Goal: Communication & Community: Share content

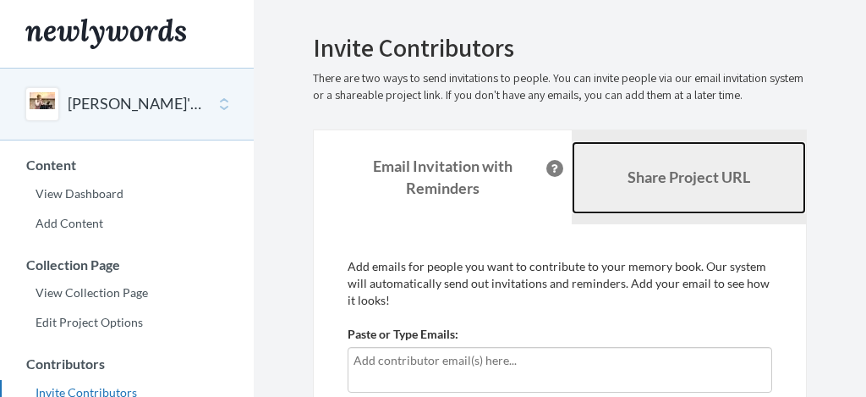
click at [636, 188] on link "Share Project URL" at bounding box center [689, 177] width 234 height 73
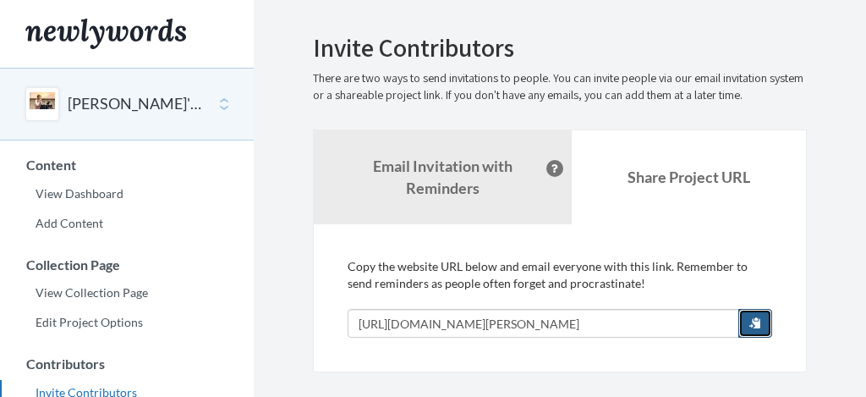
click at [754, 325] on span "button" at bounding box center [755, 322] width 12 height 12
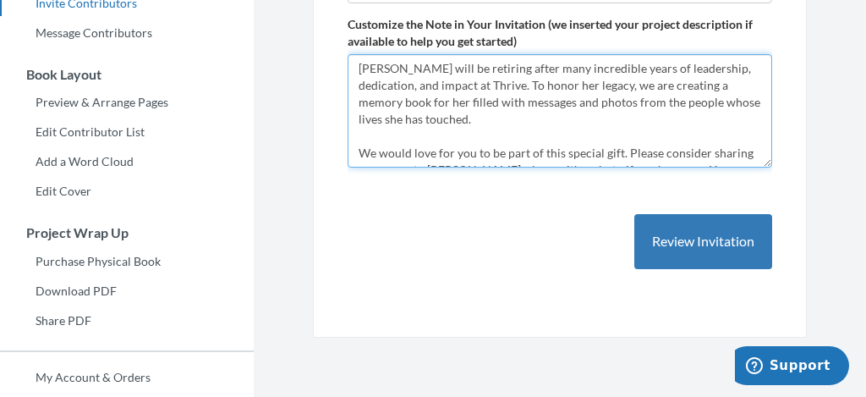
click at [498, 124] on textarea "Lorrie Lindgren will be retiring after many incredible years of leadership, ded…" at bounding box center [560, 110] width 425 height 113
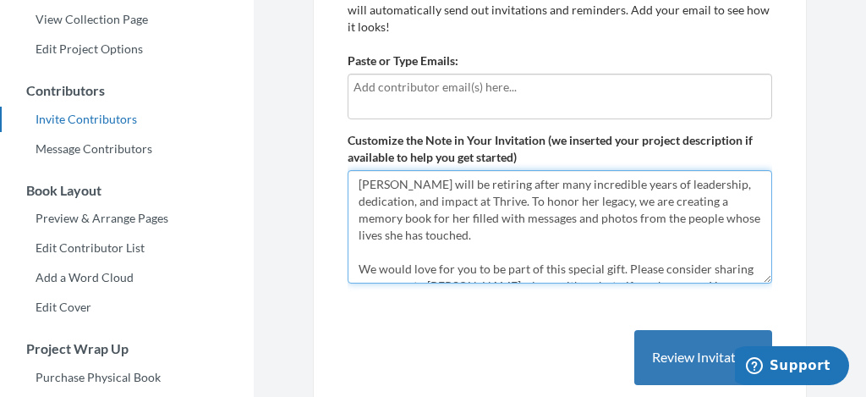
scroll to position [70, 0]
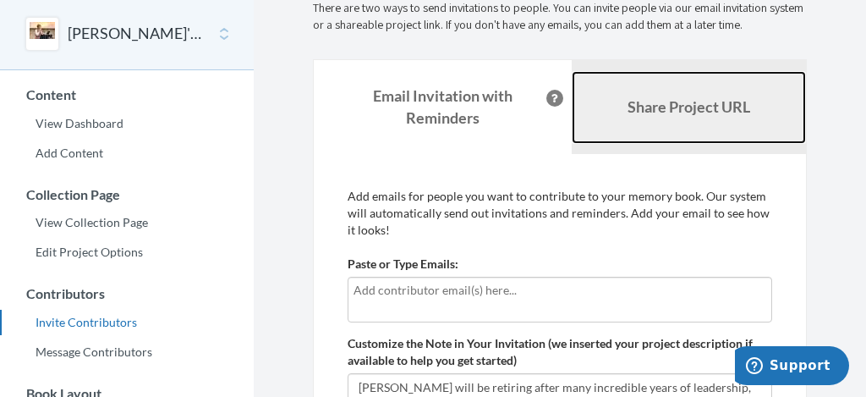
click at [724, 117] on link "Share Project URL" at bounding box center [689, 107] width 234 height 73
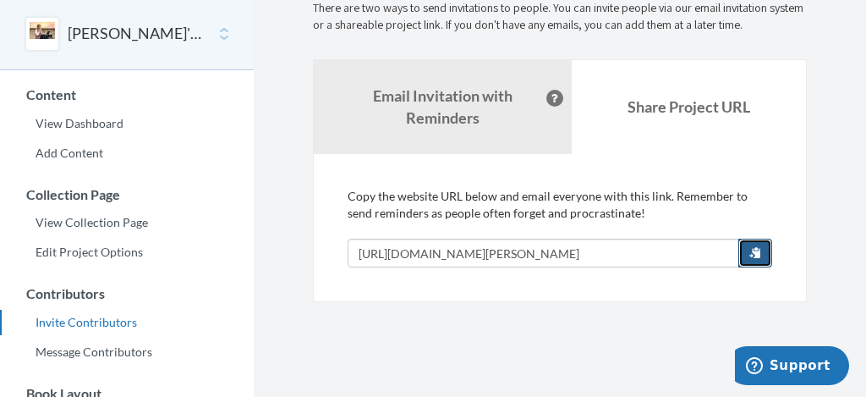
click at [751, 246] on span "button" at bounding box center [755, 252] width 12 height 12
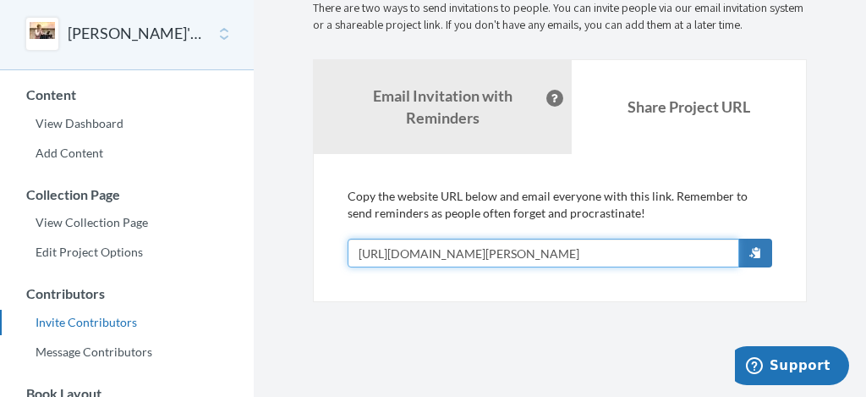
click at [671, 254] on input "https://www.newlywords.com/lorrie-lindgren-retirement" at bounding box center [544, 252] width 392 height 29
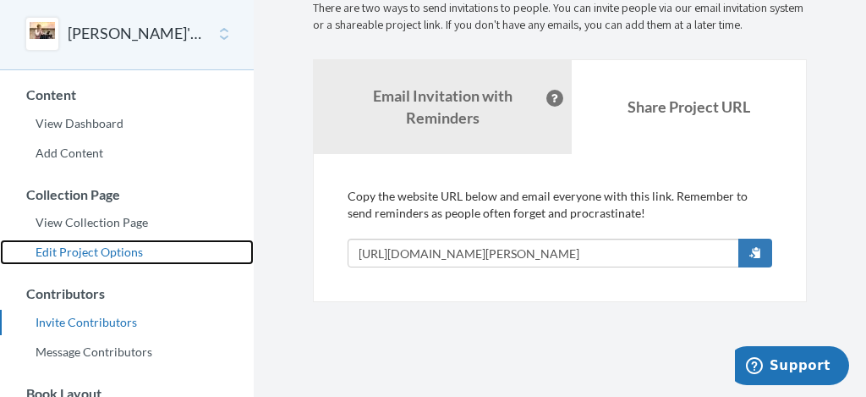
click at [117, 244] on link "Edit Project Options" at bounding box center [127, 251] width 254 height 25
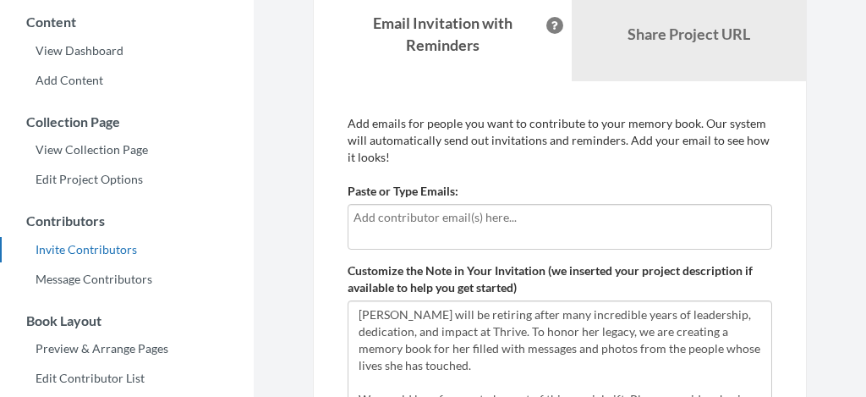
scroll to position [152, 0]
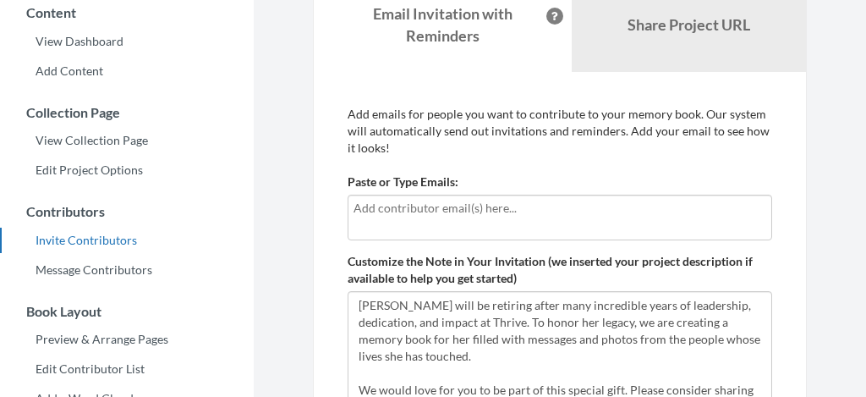
drag, startPoint x: 354, startPoint y: 211, endPoint x: 630, endPoint y: 210, distance: 275.7
click at [631, 210] on input "text" at bounding box center [560, 208] width 413 height 19
click at [630, 210] on input "text" at bounding box center [560, 208] width 413 height 19
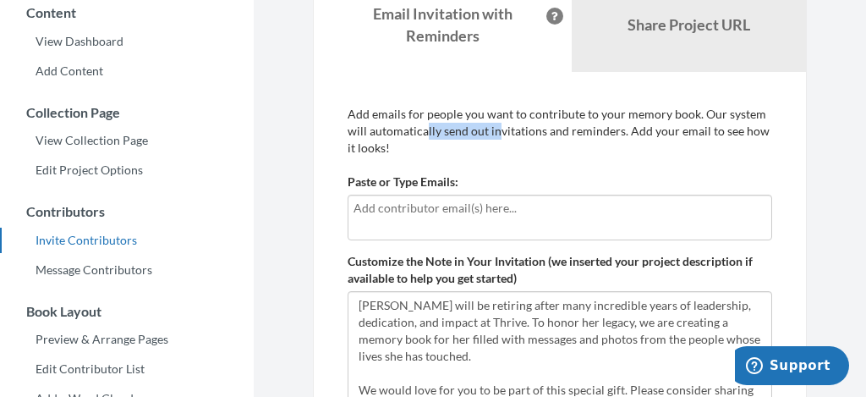
drag, startPoint x: 423, startPoint y: 137, endPoint x: 321, endPoint y: 123, distance: 102.5
click at [321, 123] on div "Add emails for people you want to contribute to your memory book. Our system wi…" at bounding box center [560, 323] width 494 height 502
click at [352, 119] on p "Add emails for people you want to contribute to your memory book. Our system wi…" at bounding box center [560, 131] width 425 height 51
drag, startPoint x: 352, startPoint y: 118, endPoint x: 454, endPoint y: 149, distance: 106.8
click at [454, 149] on p "Add emails for people you want to contribute to your memory book. Our system wi…" at bounding box center [560, 131] width 425 height 51
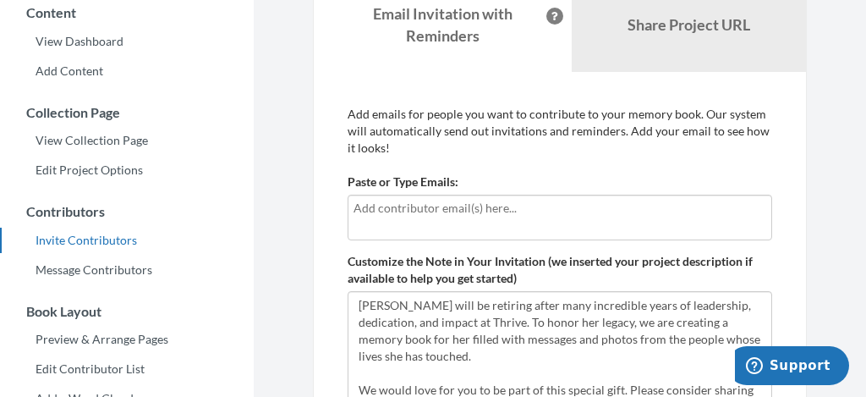
click at [454, 149] on p "Add emails for people you want to contribute to your memory book. Our system wi…" at bounding box center [560, 131] width 425 height 51
click at [446, 212] on input "text" at bounding box center [560, 208] width 413 height 19
type input "[EMAIL_ADDRESS][DOMAIN_NAME]"
click at [490, 237] on div "[EMAIL_ADDRESS][DOMAIN_NAME]" at bounding box center [560, 218] width 425 height 46
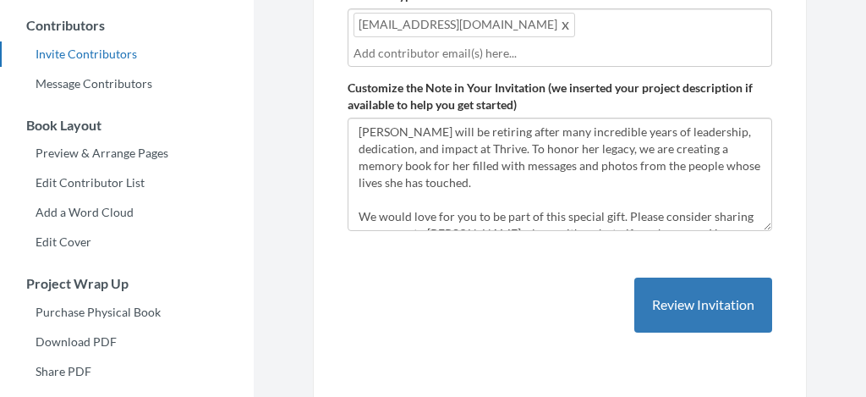
scroll to position [343, 0]
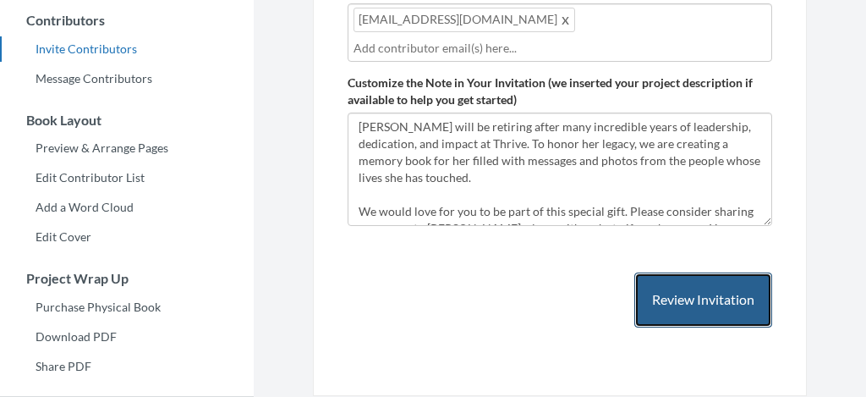
click at [743, 309] on button "Review Invitation" at bounding box center [703, 299] width 138 height 55
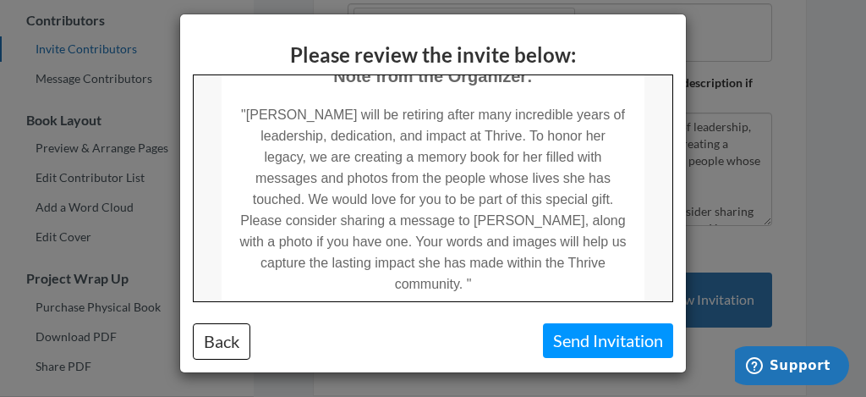
scroll to position [323, 0]
click at [348, 238] on td ""[PERSON_NAME] will be retiring after many incredible years of leadership, dedi…" at bounding box center [432, 188] width 423 height 207
click at [224, 340] on button "Back" at bounding box center [222, 341] width 58 height 36
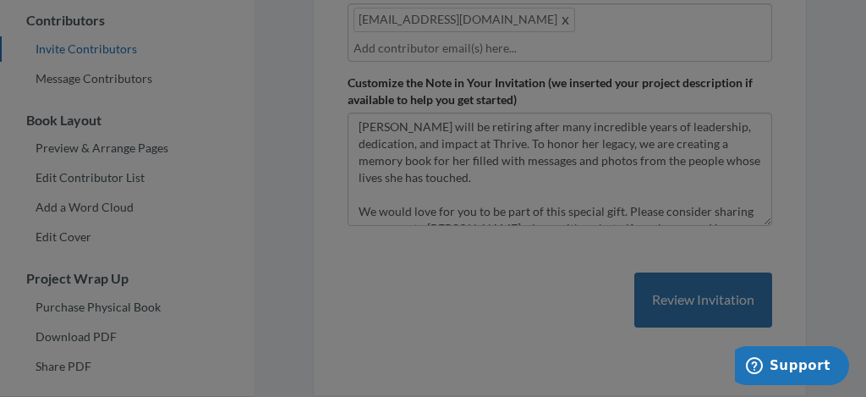
scroll to position [0, 0]
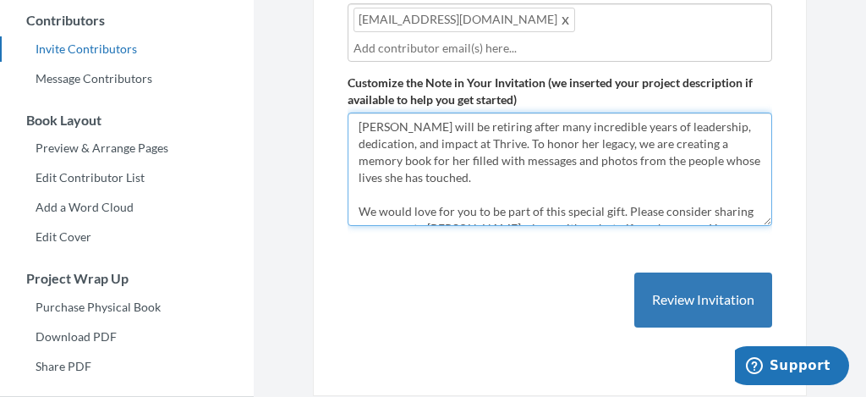
click at [481, 181] on textarea "[PERSON_NAME] will be retiring after many incredible years of leadership, dedic…" at bounding box center [560, 168] width 425 height 113
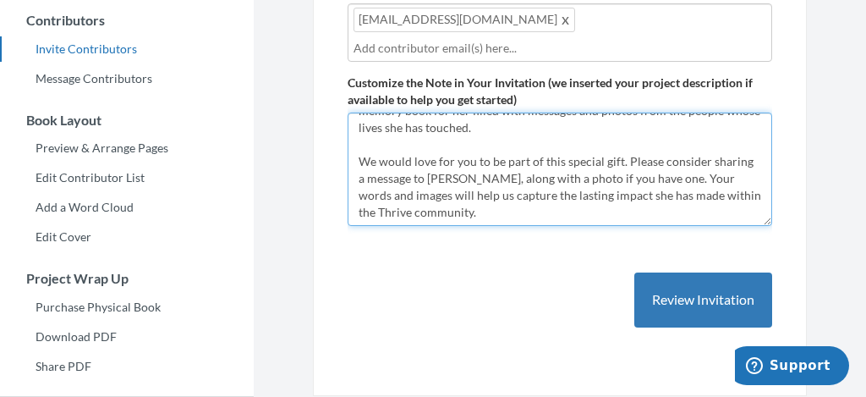
scroll to position [51, 0]
click at [633, 175] on textarea "[PERSON_NAME] will be retiring after many incredible years of leadership, dedic…" at bounding box center [560, 168] width 425 height 113
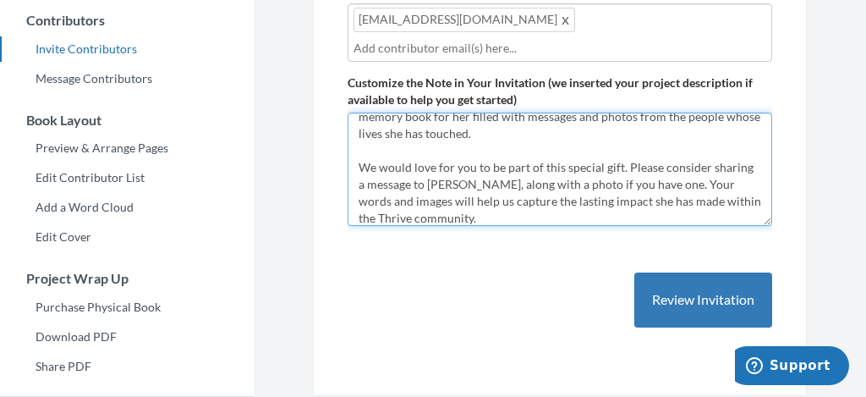
click at [541, 136] on textarea "[PERSON_NAME] will be retiring after many incredible years of leadership, dedic…" at bounding box center [560, 168] width 425 height 113
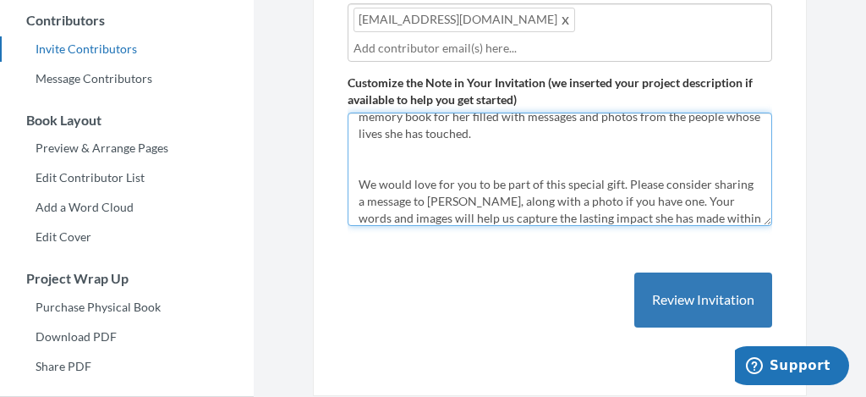
scroll to position [68, 0]
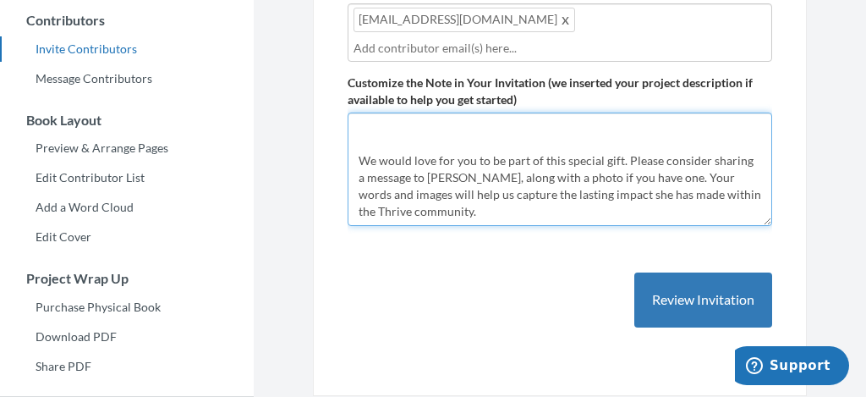
paste textarea "You may write about anything you’d like! If you need some inspiration, the foll…"
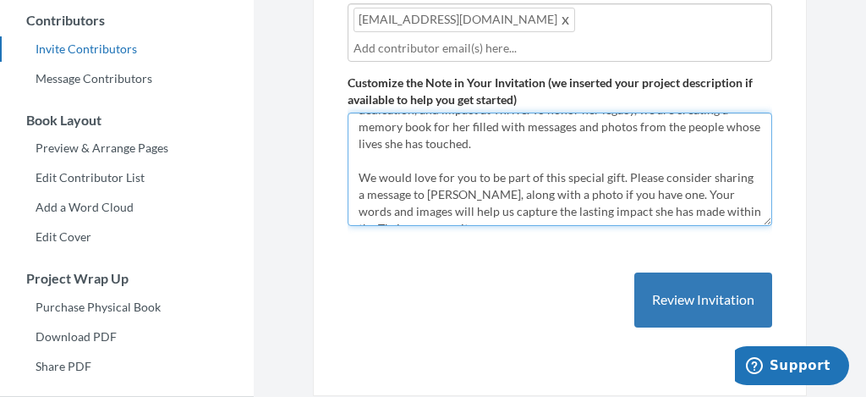
scroll to position [30, 0]
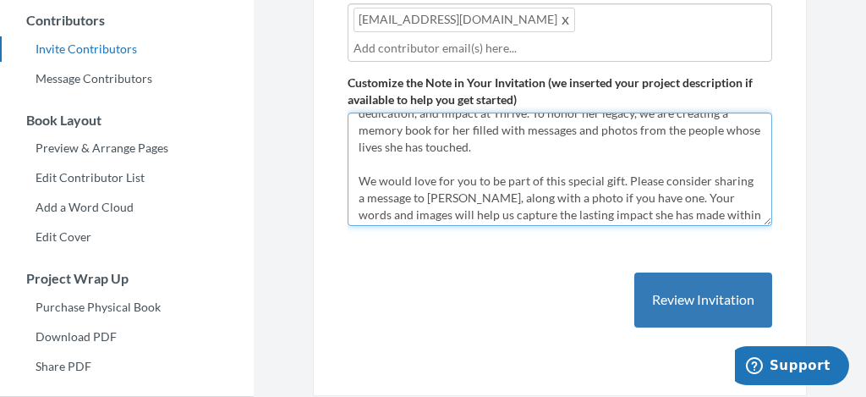
click at [630, 198] on textarea "Lorrie Lindgren will be retiring after many incredible years of leadership, ded…" at bounding box center [560, 168] width 425 height 113
click at [635, 199] on textarea "Lorrie Lindgren will be retiring after many incredible years of leadership, ded…" at bounding box center [560, 168] width 425 height 113
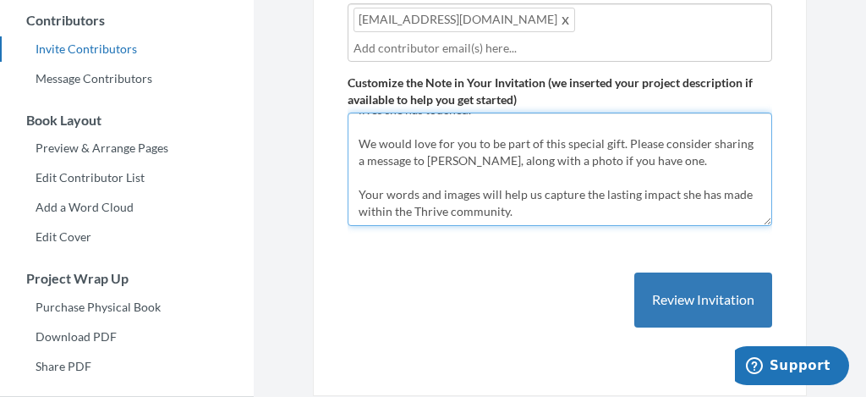
paste textarea "may write about anything you’d like! If you need some inspiration, the followin…"
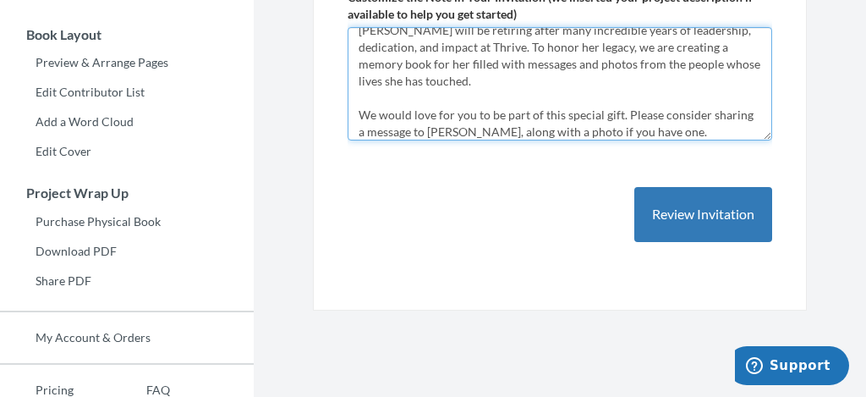
scroll to position [0, 0]
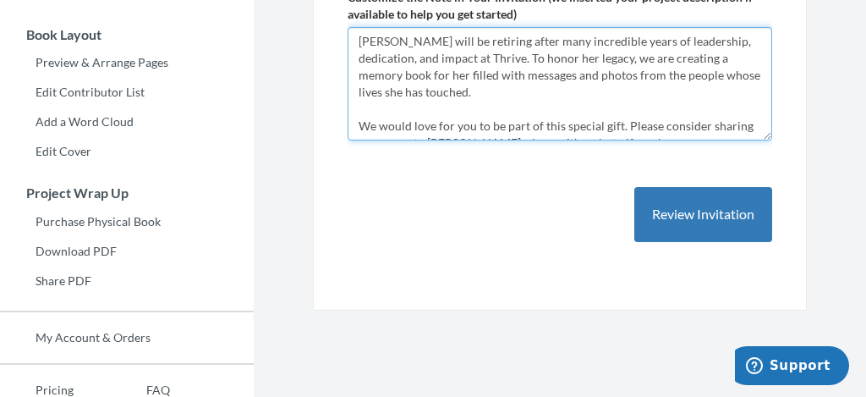
click at [516, 45] on textarea "Lorrie Lindgren will be retiring after many incredible years of leadership, ded…" at bounding box center [560, 83] width 425 height 113
drag, startPoint x: 581, startPoint y: 63, endPoint x: 536, endPoint y: 60, distance: 44.9
click at [536, 60] on textarea "Lorrie Lindgren will be retiring after many incredible years of leadership, ded…" at bounding box center [560, 83] width 425 height 113
click at [752, 55] on textarea "Lorrie Lindgren will be retiring after many incredible years of leadership, ded…" at bounding box center [560, 83] width 425 height 113
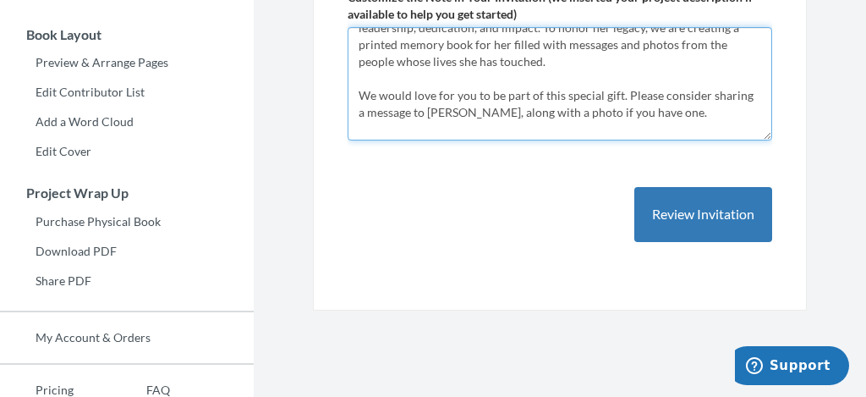
scroll to position [31, 0]
click at [762, 42] on textarea "Lorrie Lindgren will be retiring after many incredible years of leadership, ded…" at bounding box center [560, 83] width 425 height 113
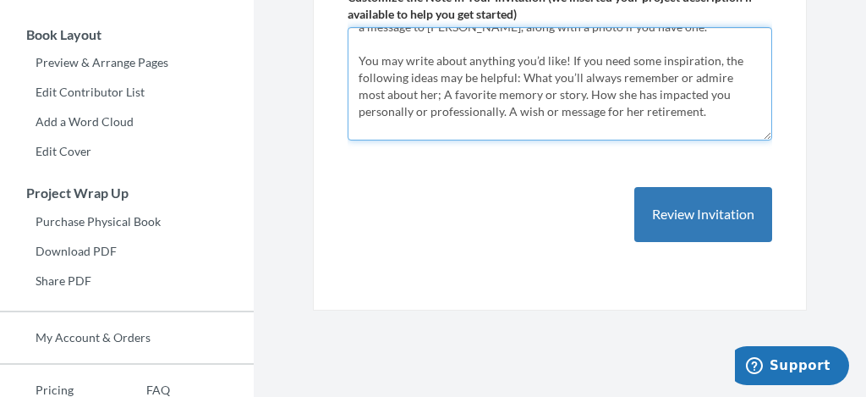
scroll to position [118, 0]
drag, startPoint x: 567, startPoint y: 58, endPoint x: 377, endPoint y: 58, distance: 189.4
click at [377, 58] on textarea "Lorrie Lindgren will be retiring after many incredible years of leadership, ded…" at bounding box center [560, 83] width 425 height 113
click at [765, 71] on textarea "Lorrie Lindgren will be retiring after many incredible years of leadership, ded…" at bounding box center [560, 83] width 425 height 113
drag, startPoint x: 485, startPoint y: 75, endPoint x: 755, endPoint y: 106, distance: 272.3
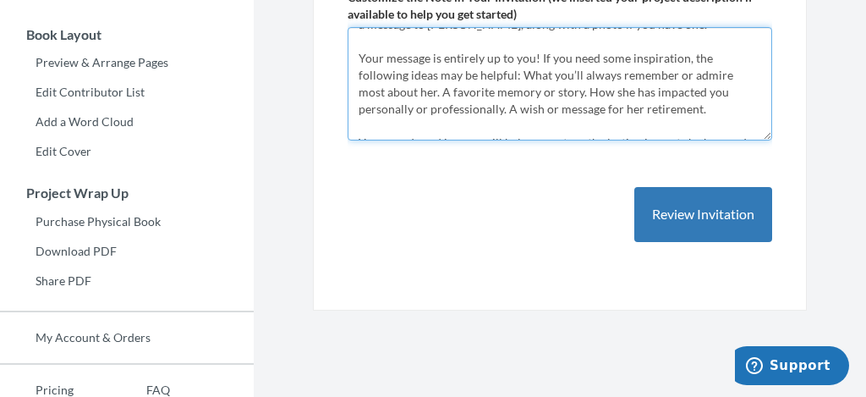
click at [755, 106] on textarea "Lorrie Lindgren will be retiring after many incredible years of leadership, ded…" at bounding box center [560, 83] width 425 height 113
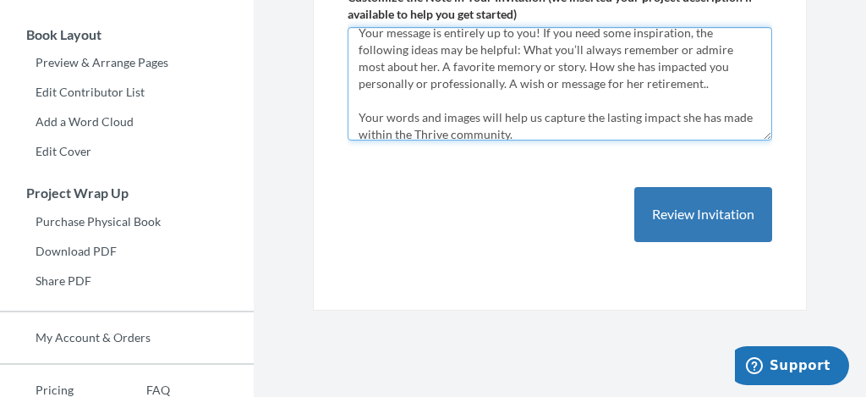
scroll to position [152, 0]
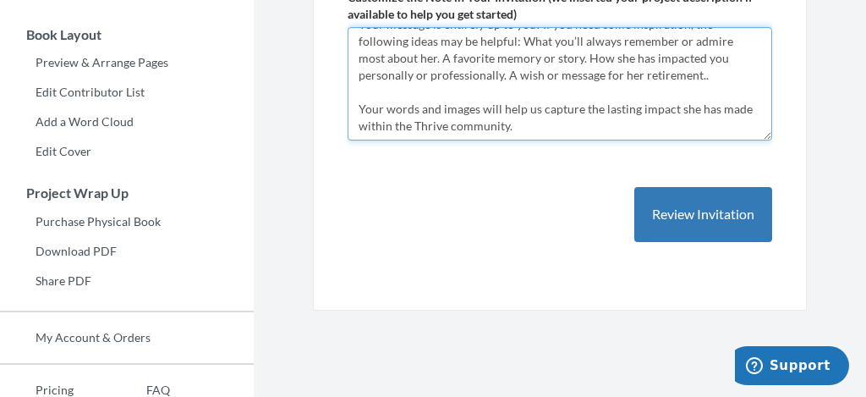
drag, startPoint x: 536, startPoint y: 124, endPoint x: 308, endPoint y: 112, distance: 228.7
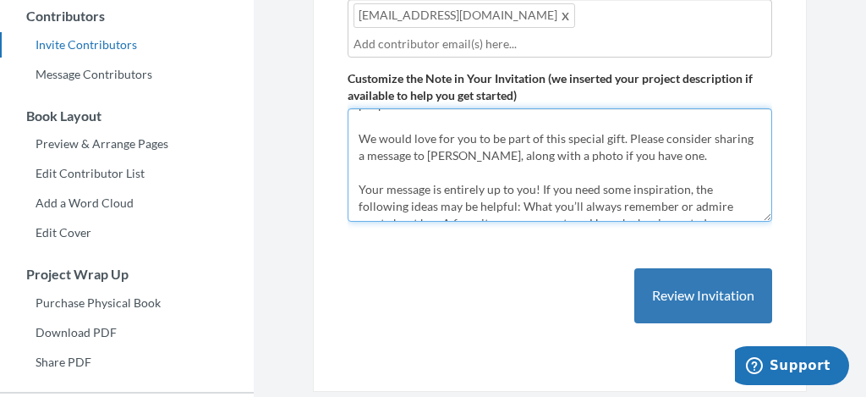
scroll to position [62, 0]
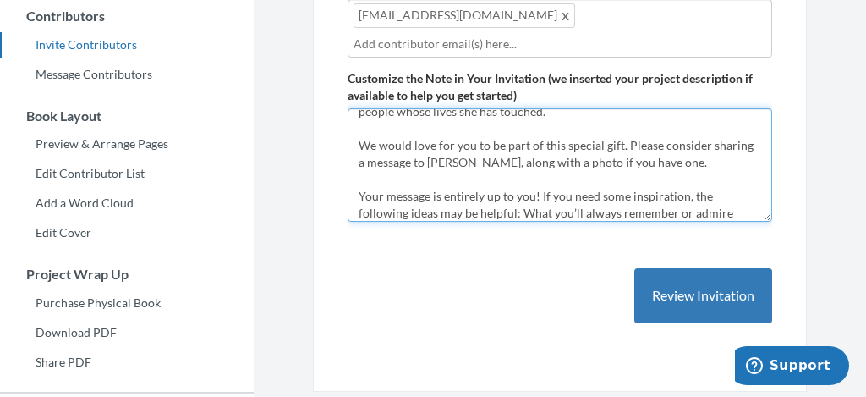
click at [689, 153] on textarea "Lorrie Lindgren will be retiring after many incredible years of leadership, ded…" at bounding box center [560, 164] width 425 height 113
paste textarea "Your words and images will help us capture the lasting impact she has made with…"
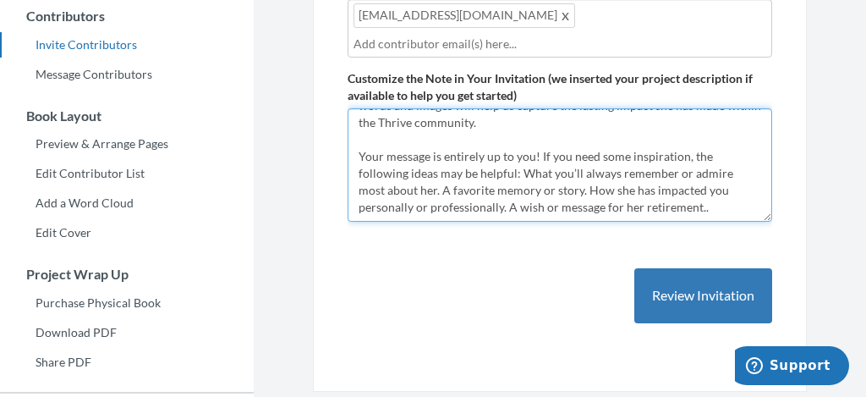
scroll to position [169, 0]
click at [645, 205] on textarea "Lorrie Lindgren will be retiring after many incredible years of leadership, ded…" at bounding box center [560, 164] width 425 height 113
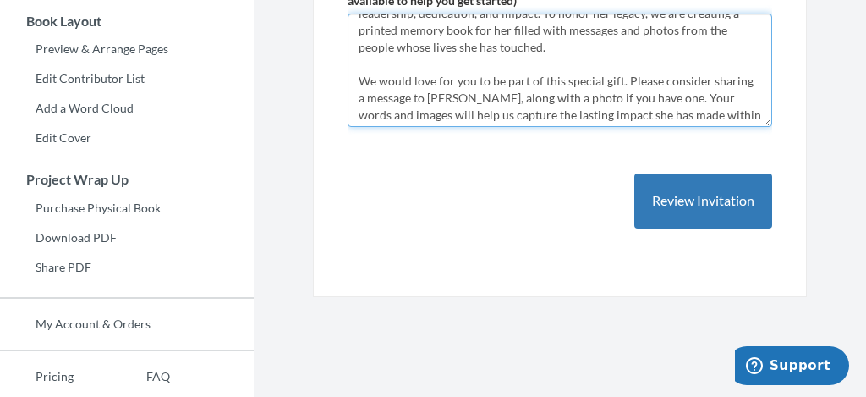
scroll to position [0, 0]
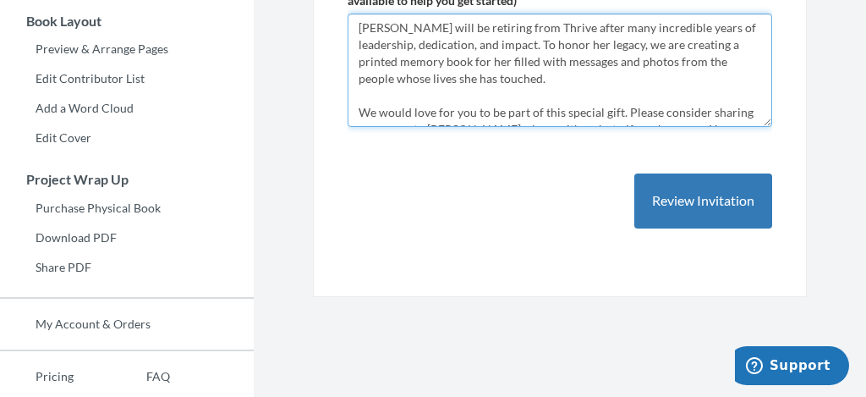
drag, startPoint x: 429, startPoint y: 113, endPoint x: 323, endPoint y: 10, distance: 147.7
click at [323, 10] on div "Add emails for people you want to contribute to your memory book. Our system wi…" at bounding box center [560, 39] width 494 height 515
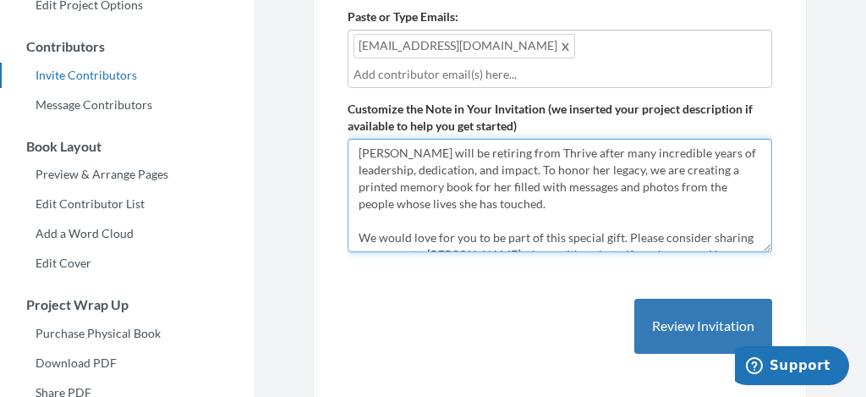
scroll to position [413, 0]
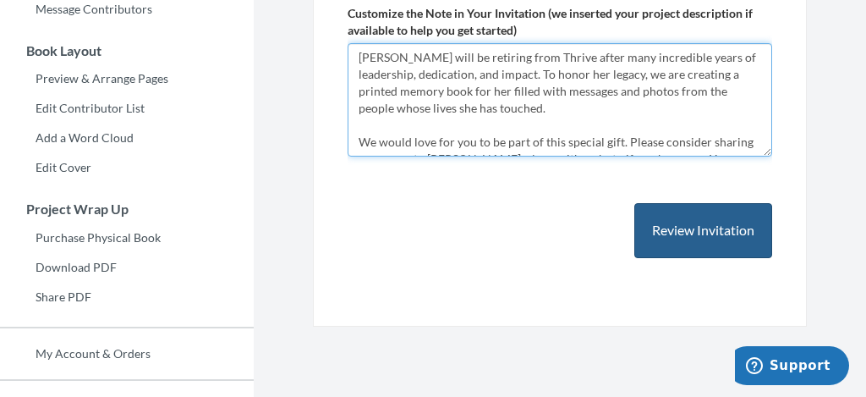
type textarea "Lorrie Lindgren will be retiring from Thrive after many incredible years of lea…"
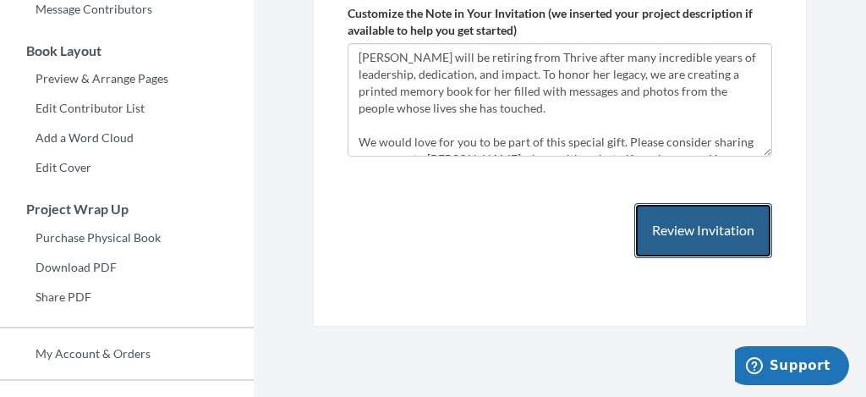
click at [697, 230] on button "Review Invitation" at bounding box center [703, 230] width 138 height 55
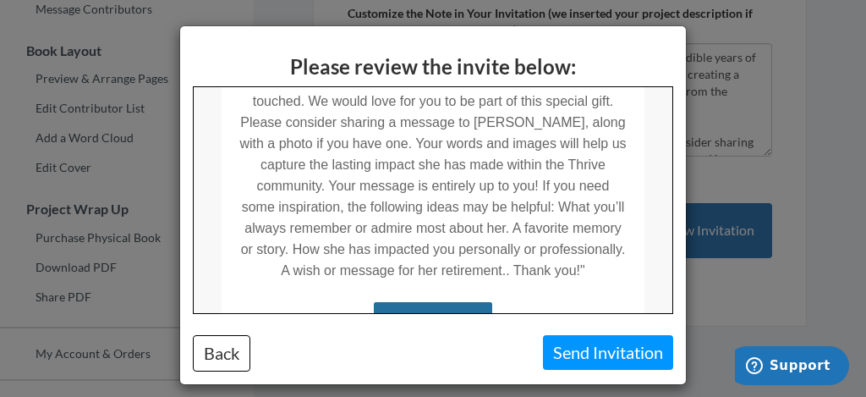
scroll to position [434, 0]
click at [768, 136] on div "Please review the invite below: Back Send Invitation" at bounding box center [433, 198] width 866 height 397
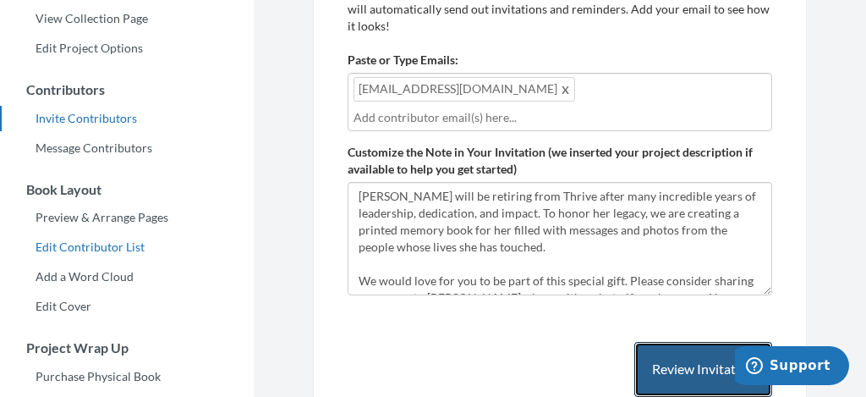
scroll to position [272, 0]
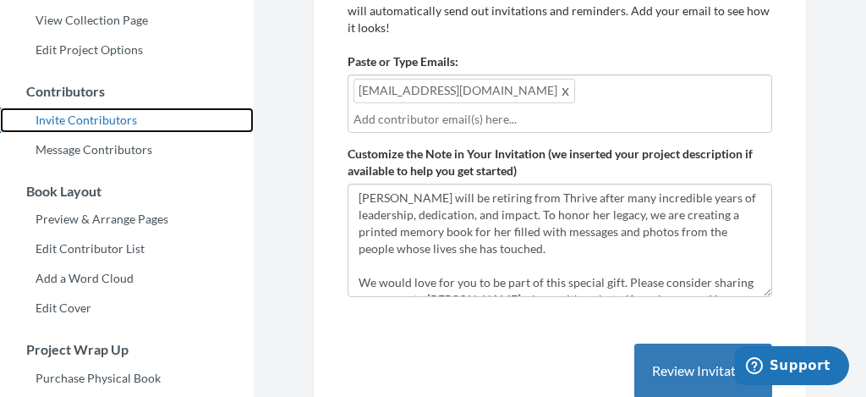
click at [88, 120] on link "Invite Contributors" at bounding box center [127, 119] width 254 height 25
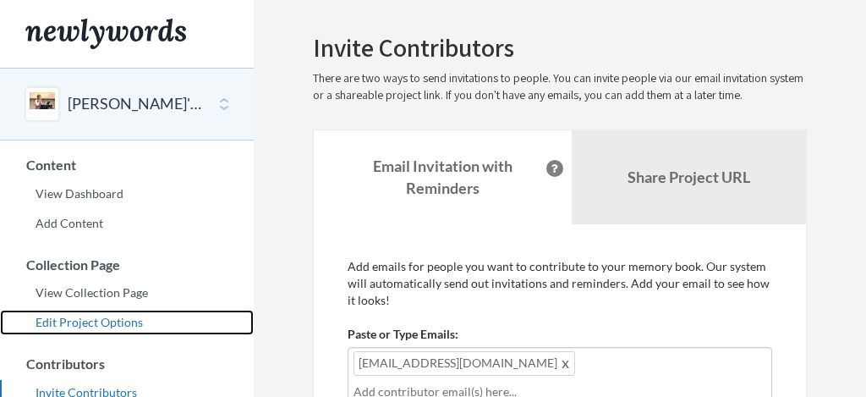
click at [90, 321] on link "Edit Project Options" at bounding box center [127, 322] width 254 height 25
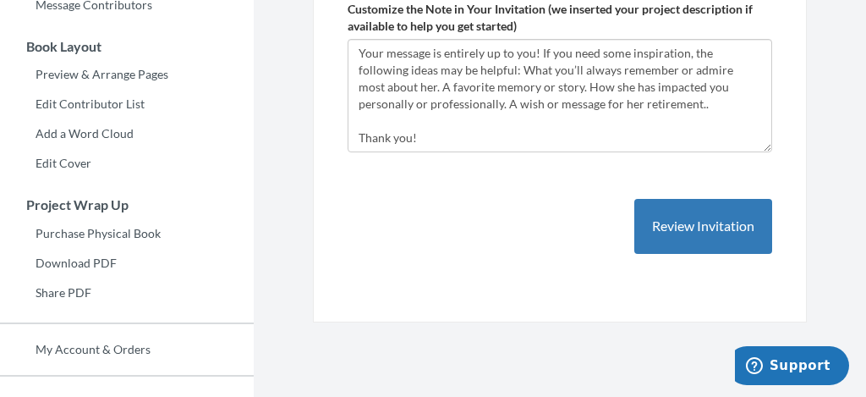
scroll to position [419, 0]
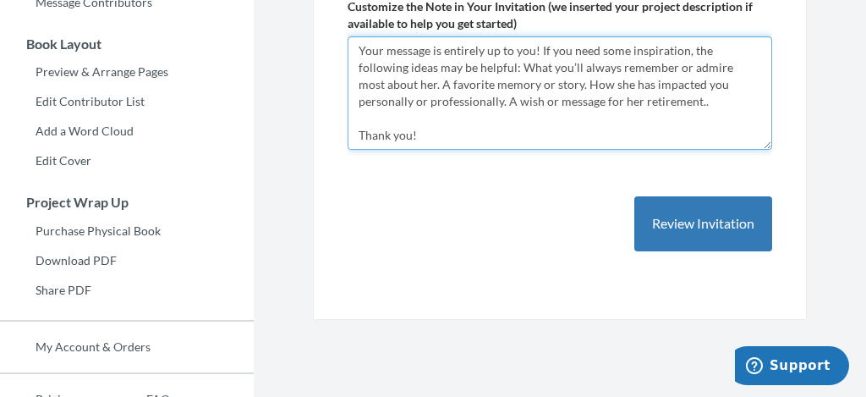
click at [539, 49] on textarea "[PERSON_NAME] will be retiring from Thrive after many incredible years of leade…" at bounding box center [560, 92] width 425 height 113
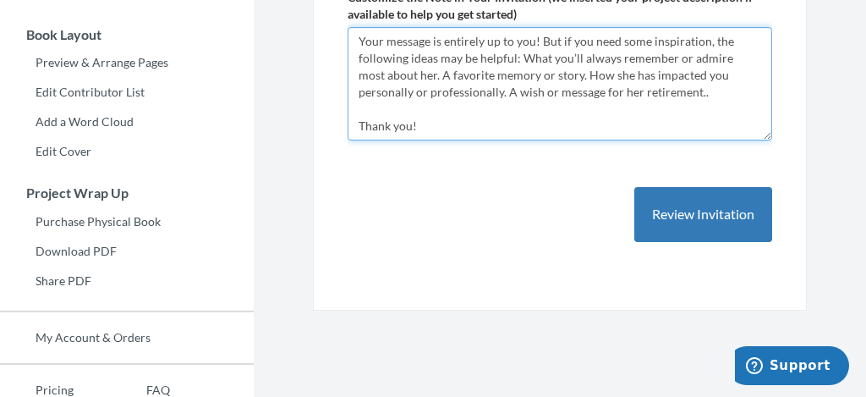
scroll to position [430, 0]
type textarea "[PERSON_NAME] will be retiring from Thrive after many incredible years of leade…"
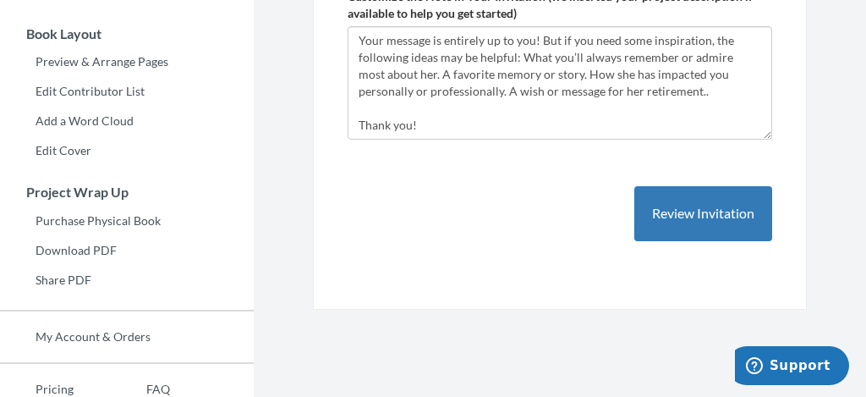
click at [724, 246] on div "Add emails for people you want to contribute to your memory book. Our system wi…" at bounding box center [560, 51] width 425 height 447
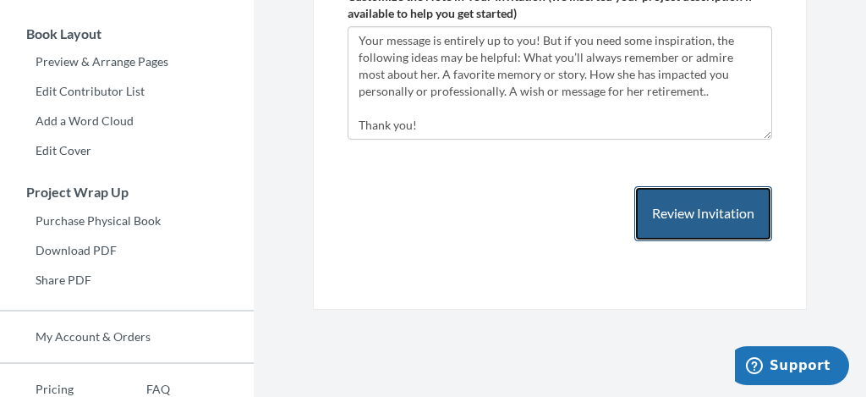
click at [718, 211] on button "Review Invitation" at bounding box center [703, 213] width 138 height 55
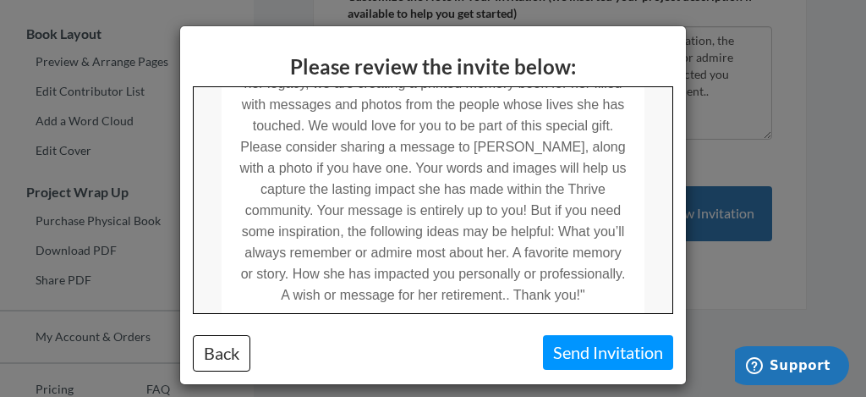
scroll to position [404, 0]
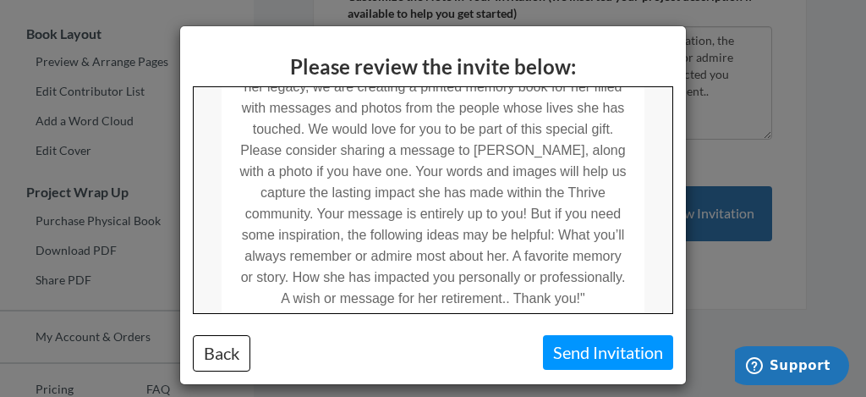
click at [755, 149] on div "Please review the invite below: Back Send Invitation" at bounding box center [433, 198] width 866 height 397
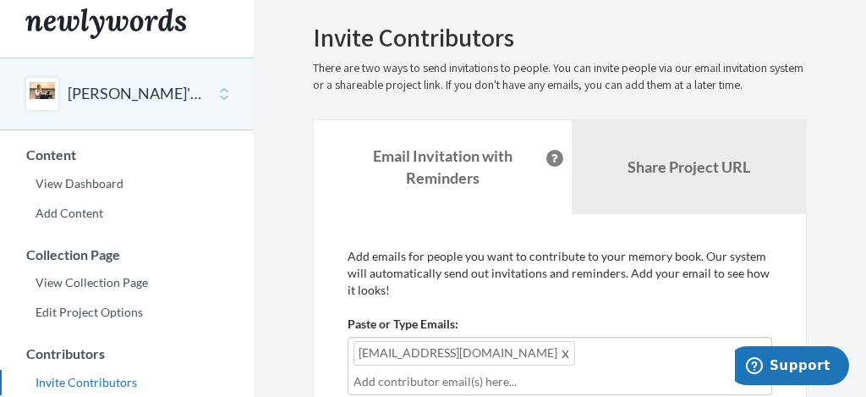
scroll to position [0, 0]
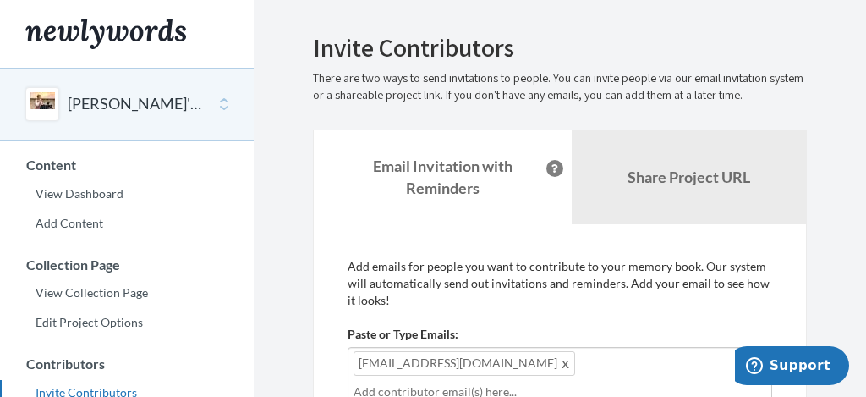
click at [65, 154] on div "[PERSON_NAME]'s Thrive Retirement Select a project [PERSON_NAME]'s Thrive Retir…" at bounding box center [127, 403] width 254 height 671
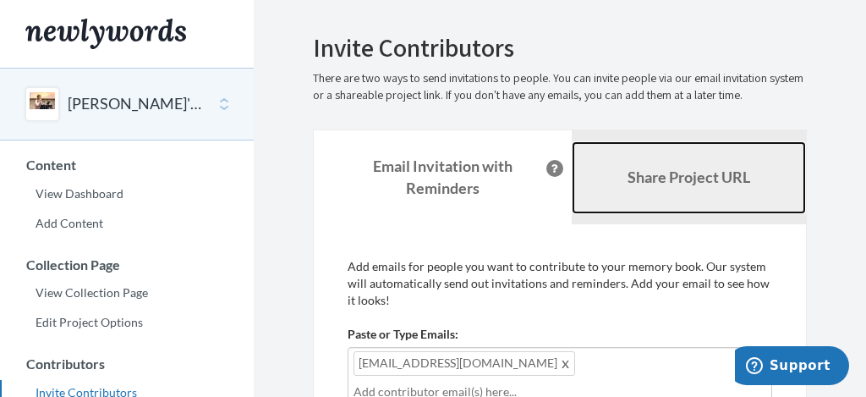
click at [706, 185] on b "Share Project URL" at bounding box center [689, 176] width 123 height 19
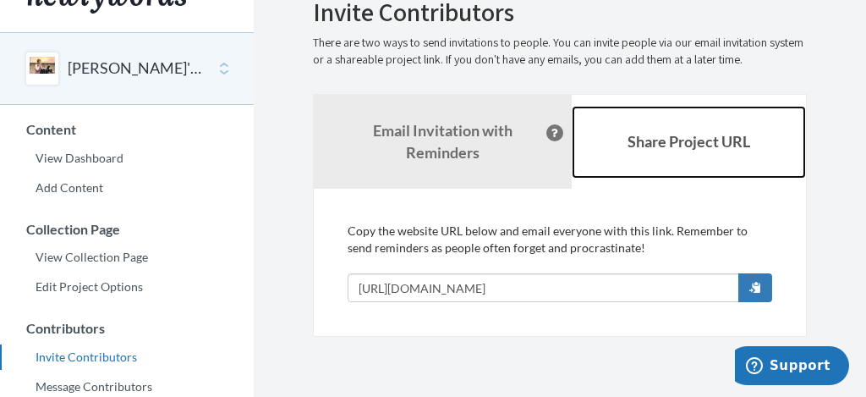
scroll to position [51, 0]
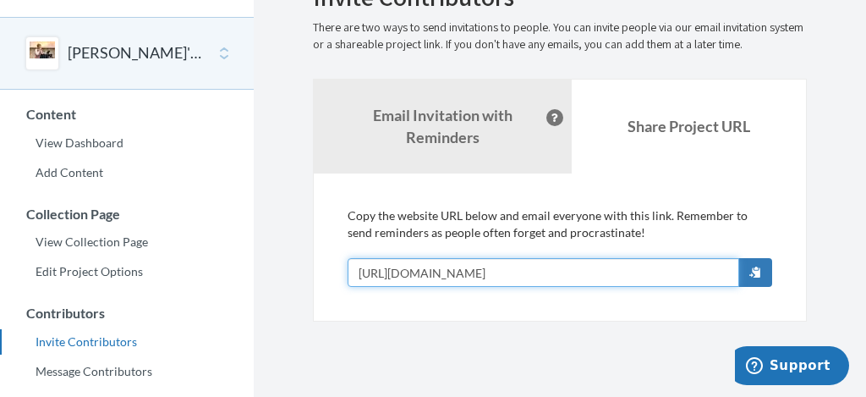
click at [640, 272] on input "[URL][DOMAIN_NAME]" at bounding box center [544, 272] width 392 height 29
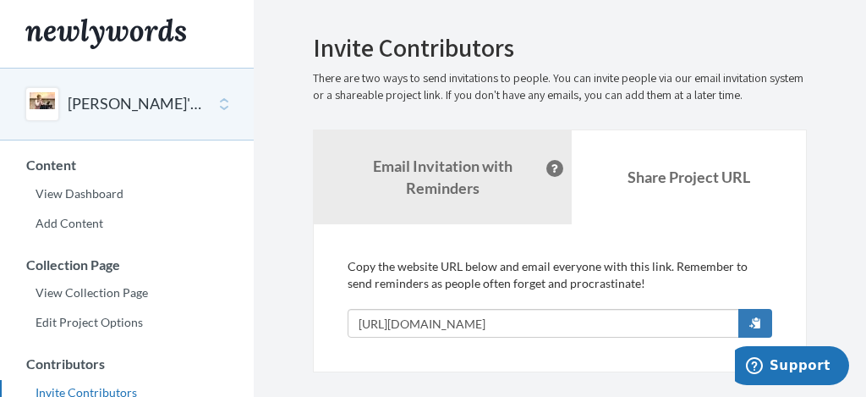
click at [147, 96] on button "[PERSON_NAME]'s Thrive Retirement" at bounding box center [136, 104] width 137 height 22
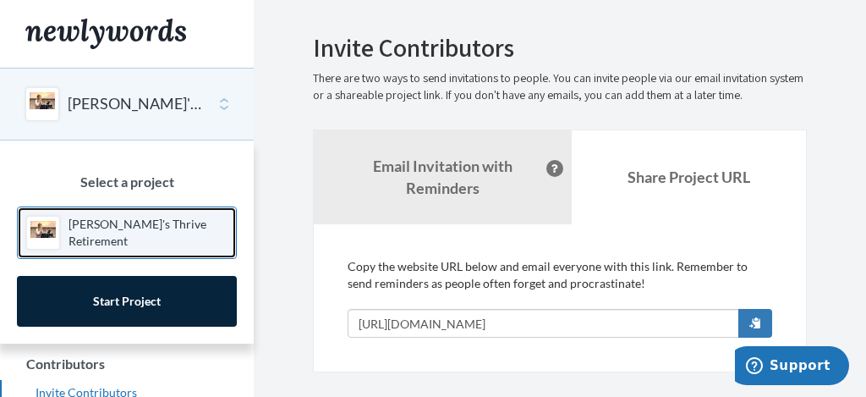
click at [136, 226] on p "[PERSON_NAME]'s Thrive Retirement" at bounding box center [148, 233] width 159 height 34
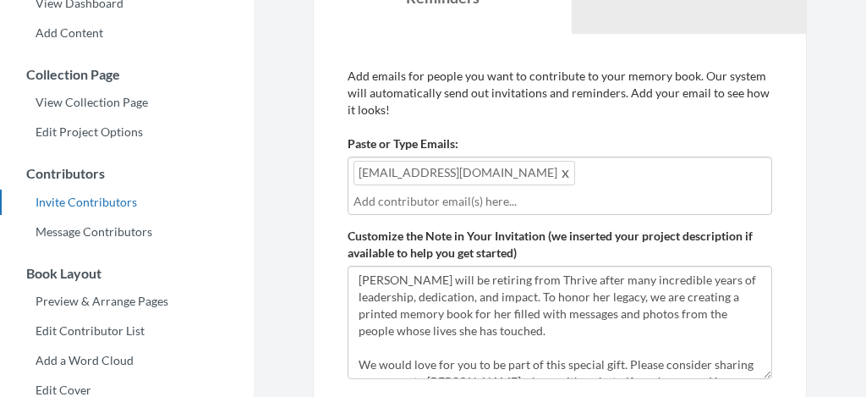
click at [426, 195] on input "text" at bounding box center [560, 201] width 413 height 19
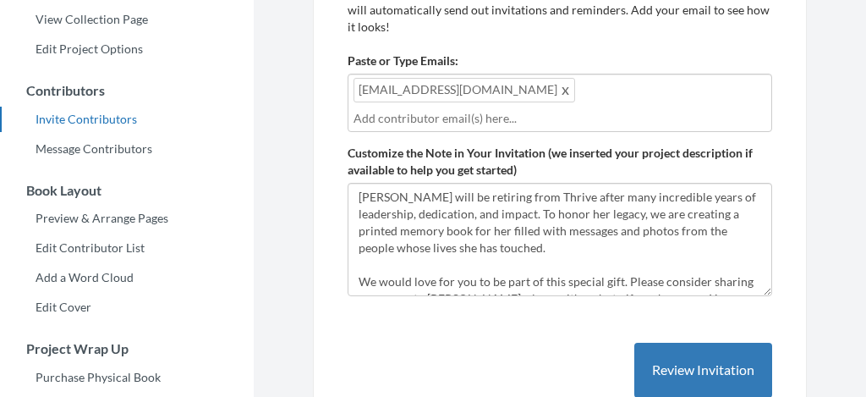
scroll to position [352, 0]
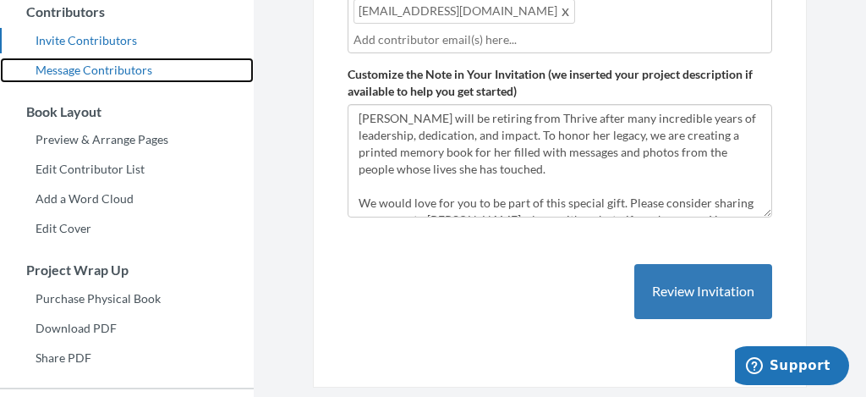
click at [129, 69] on link "Message Contributors" at bounding box center [127, 70] width 254 height 25
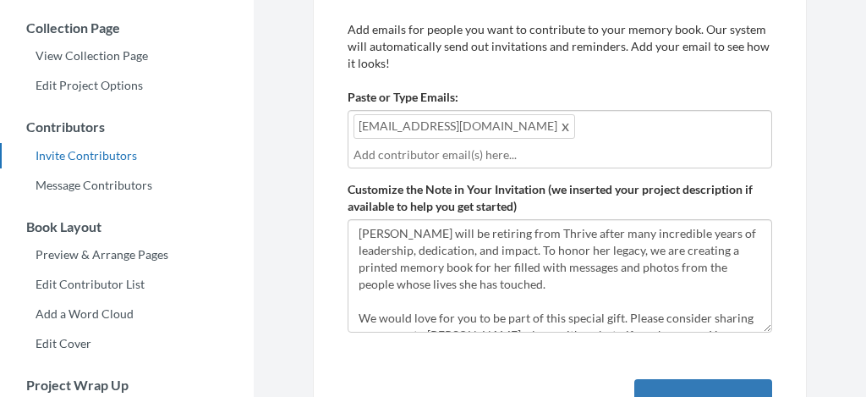
scroll to position [322, 0]
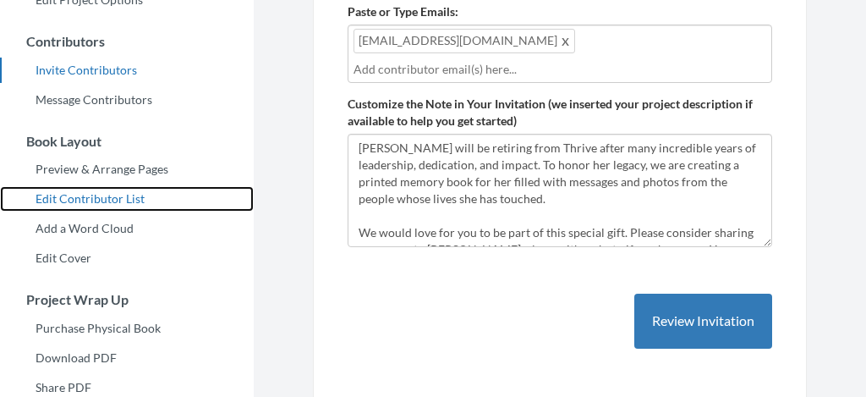
click at [104, 197] on link "Edit Contributor List" at bounding box center [127, 198] width 254 height 25
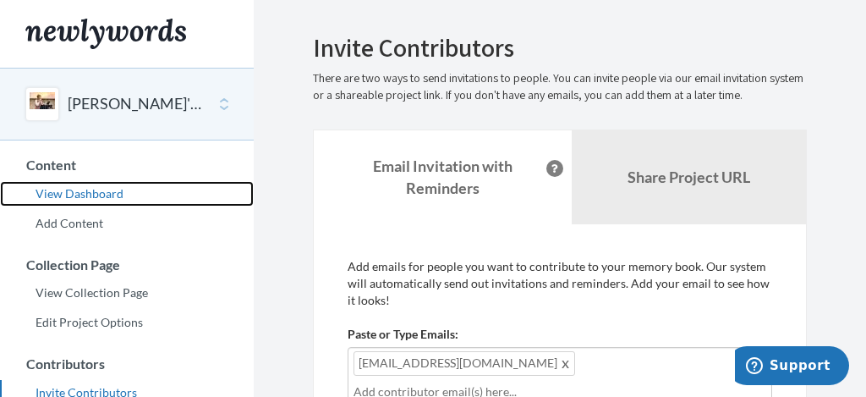
click at [87, 183] on link "View Dashboard" at bounding box center [127, 193] width 254 height 25
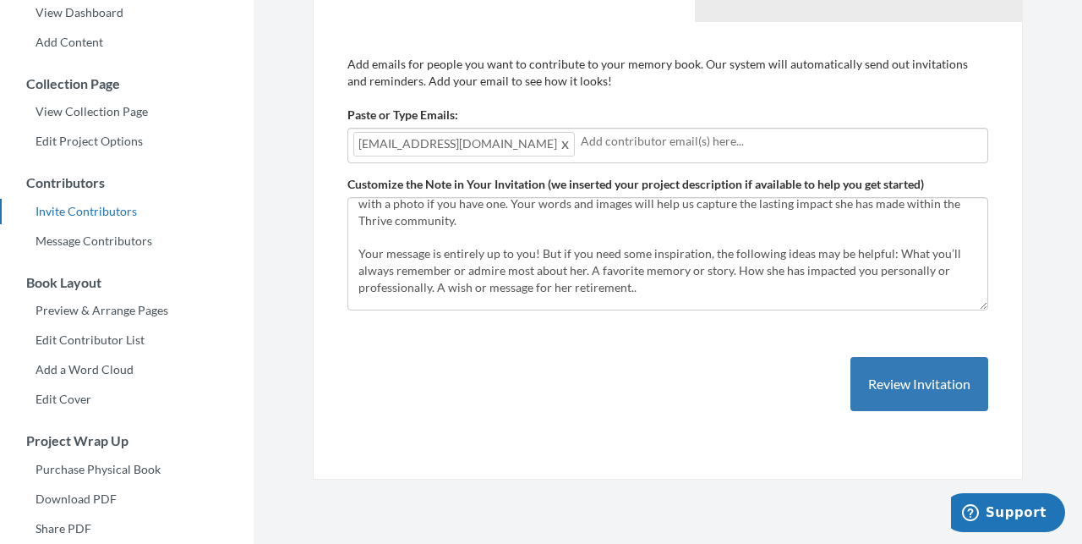
scroll to position [101, 0]
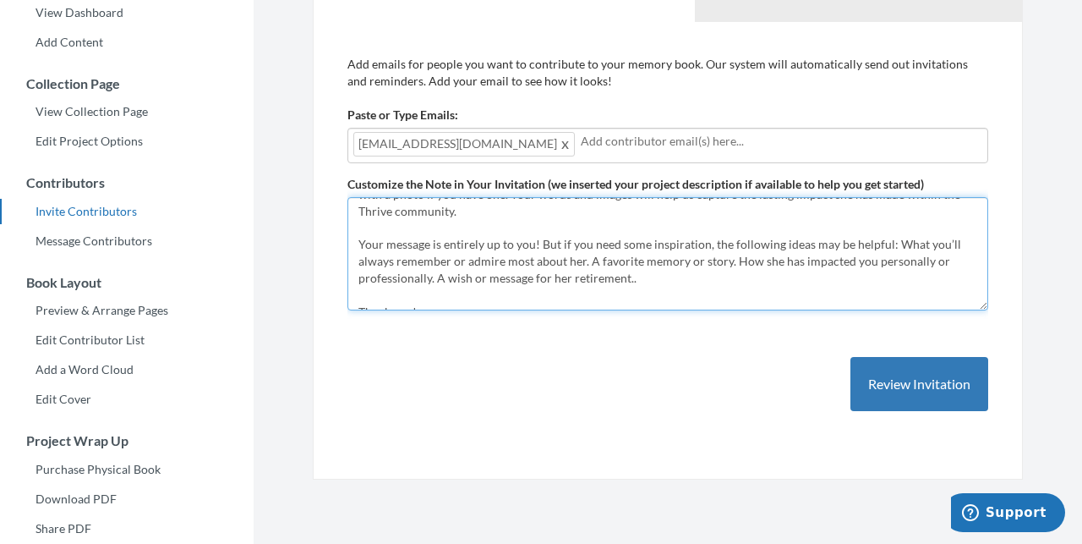
click at [532, 229] on textarea "[PERSON_NAME] will be retiring from Thrive after many incredible years of leade…" at bounding box center [668, 253] width 641 height 113
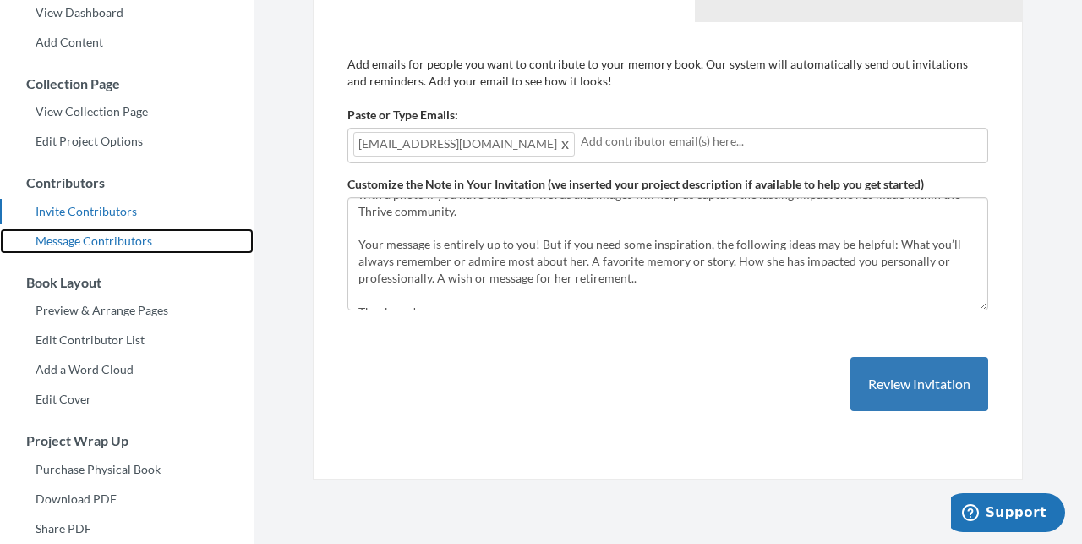
click at [100, 240] on link "Message Contributors" at bounding box center [127, 240] width 254 height 25
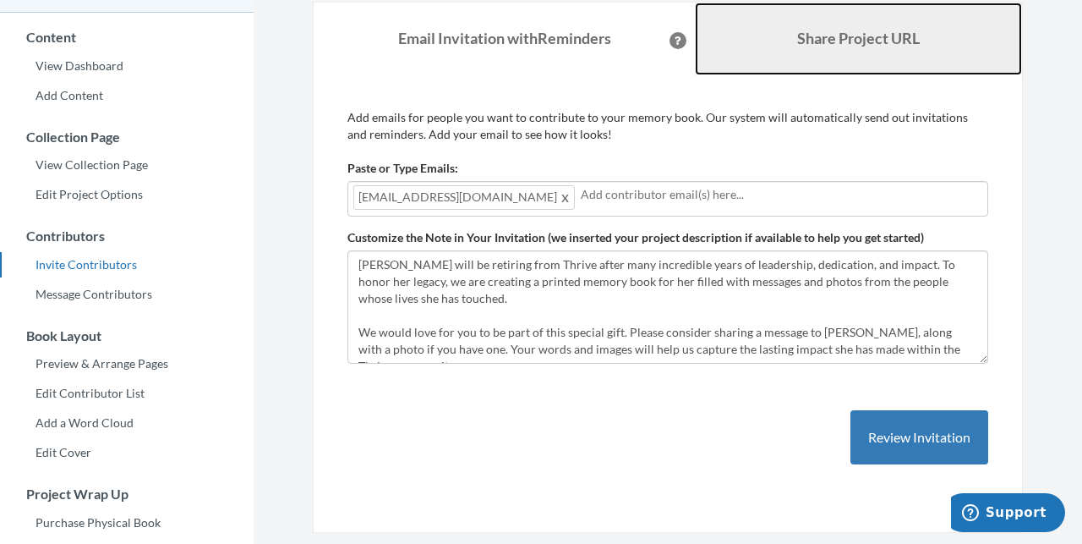
click at [839, 38] on b "Share Project URL" at bounding box center [858, 38] width 123 height 19
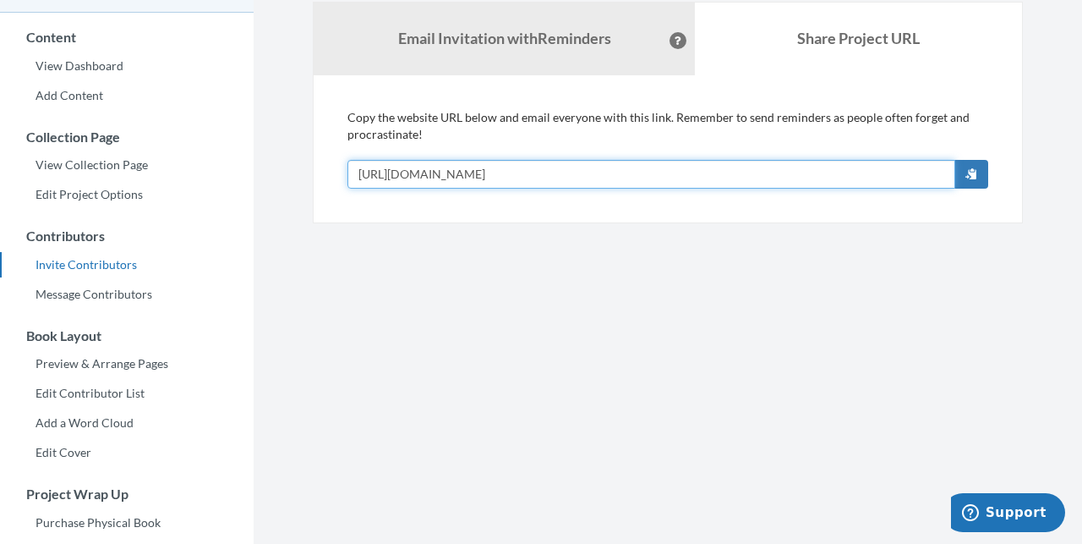
click at [626, 168] on input "[URL][DOMAIN_NAME]" at bounding box center [652, 174] width 608 height 29
click at [851, 175] on input "[URL][DOMAIN_NAME]" at bounding box center [652, 174] width 608 height 29
click at [708, 178] on input "[URL][DOMAIN_NAME]" at bounding box center [652, 174] width 608 height 29
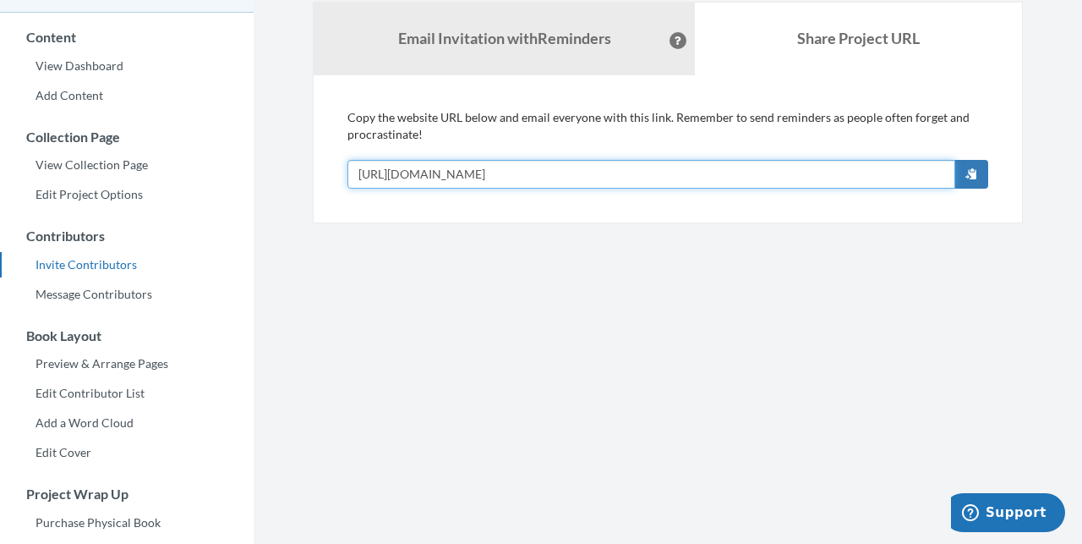
click at [708, 178] on input "[URL][DOMAIN_NAME]" at bounding box center [652, 174] width 608 height 29
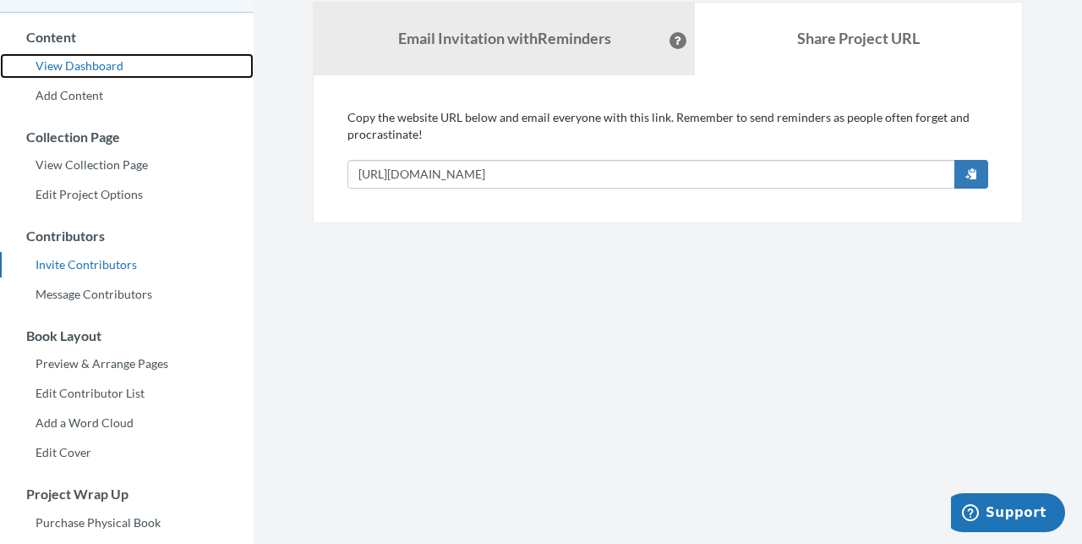
click at [94, 69] on link "View Dashboard" at bounding box center [127, 65] width 254 height 25
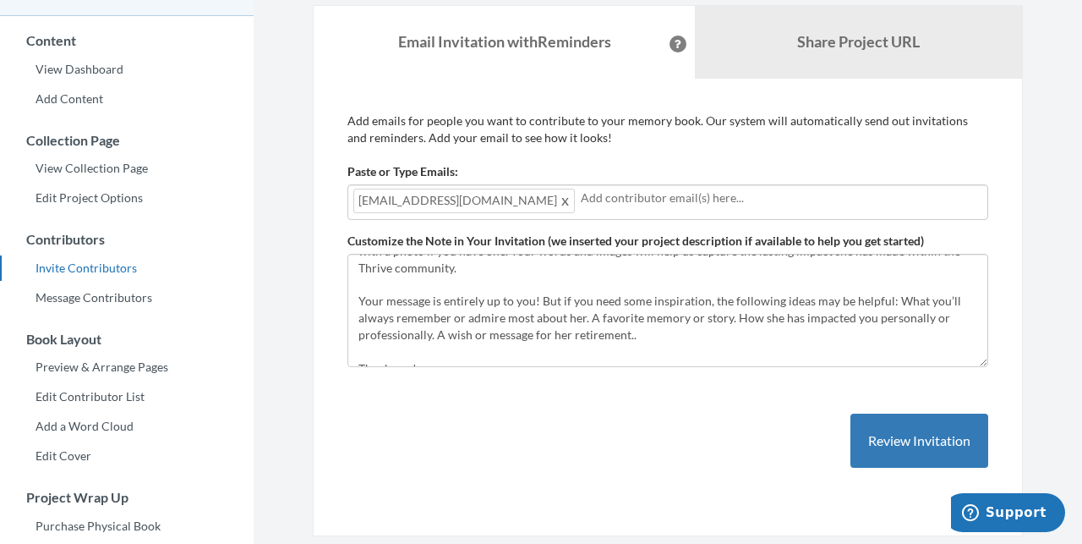
scroll to position [161, 0]
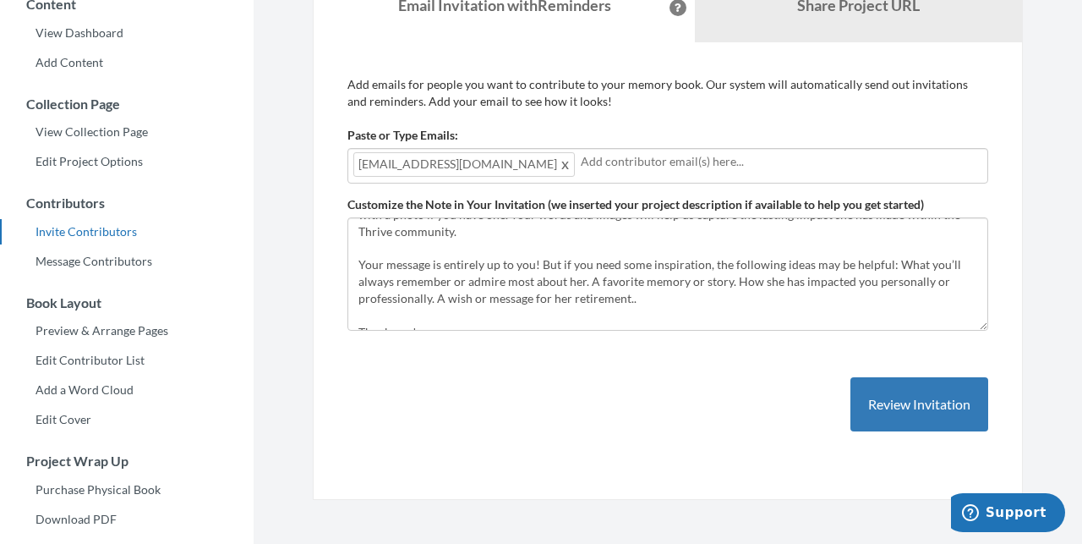
click at [547, 300] on textarea "[PERSON_NAME] will be retiring from Thrive after many incredible years of leade…" at bounding box center [668, 273] width 641 height 113
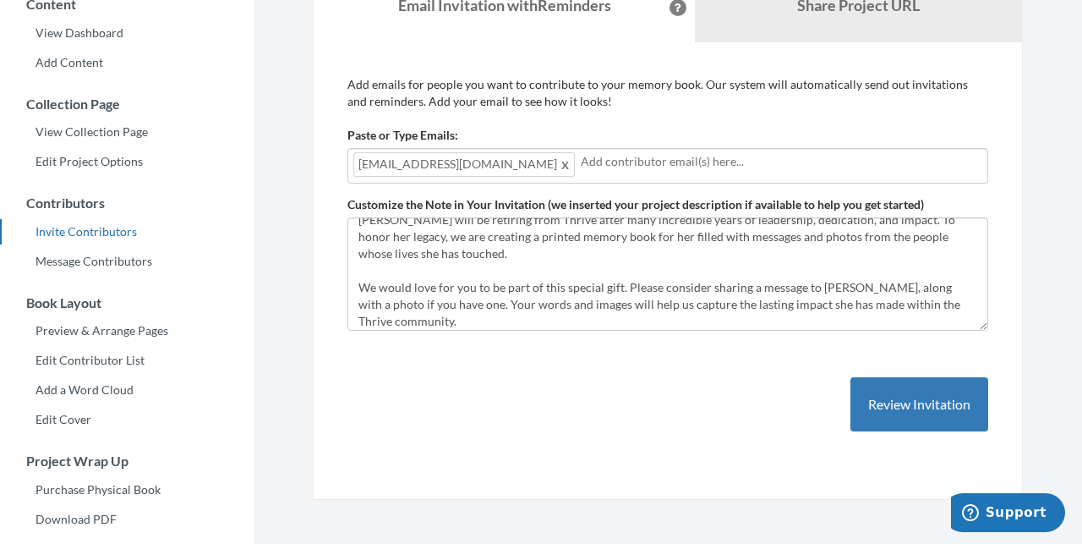
scroll to position [0, 0]
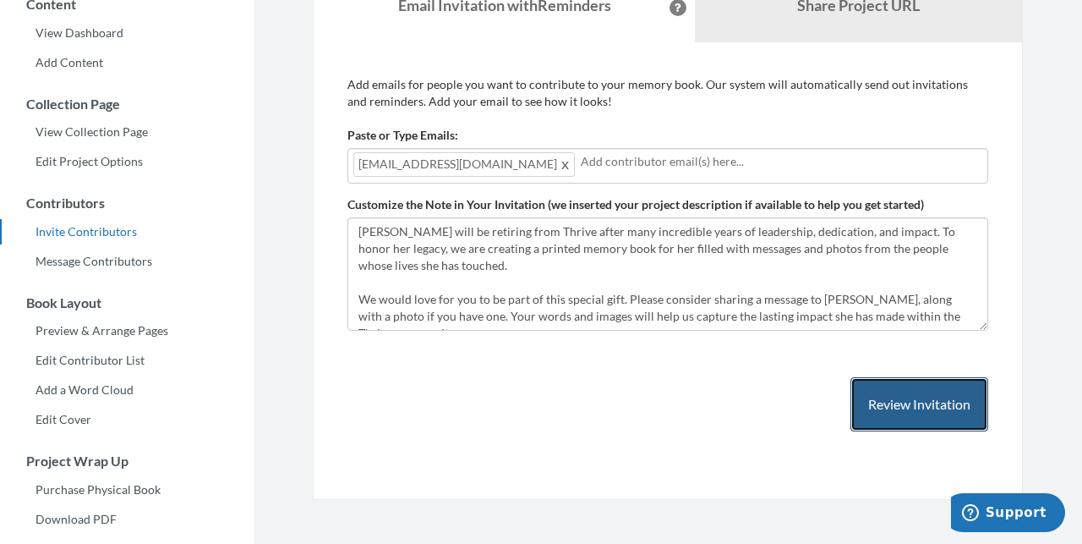
click at [937, 419] on button "Review Invitation" at bounding box center [920, 404] width 138 height 55
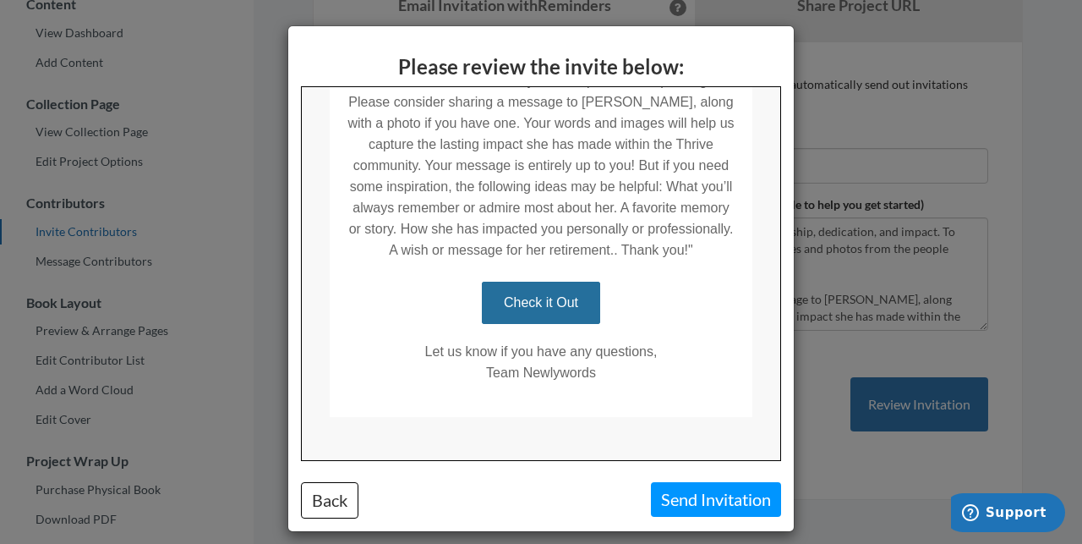
scroll to position [469, 0]
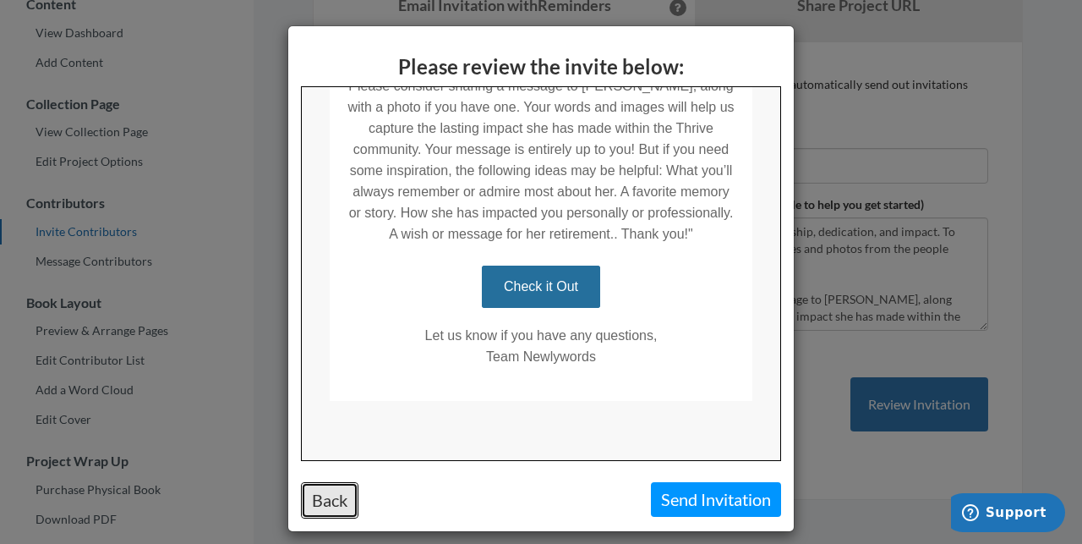
click at [324, 511] on button "Back" at bounding box center [330, 500] width 58 height 36
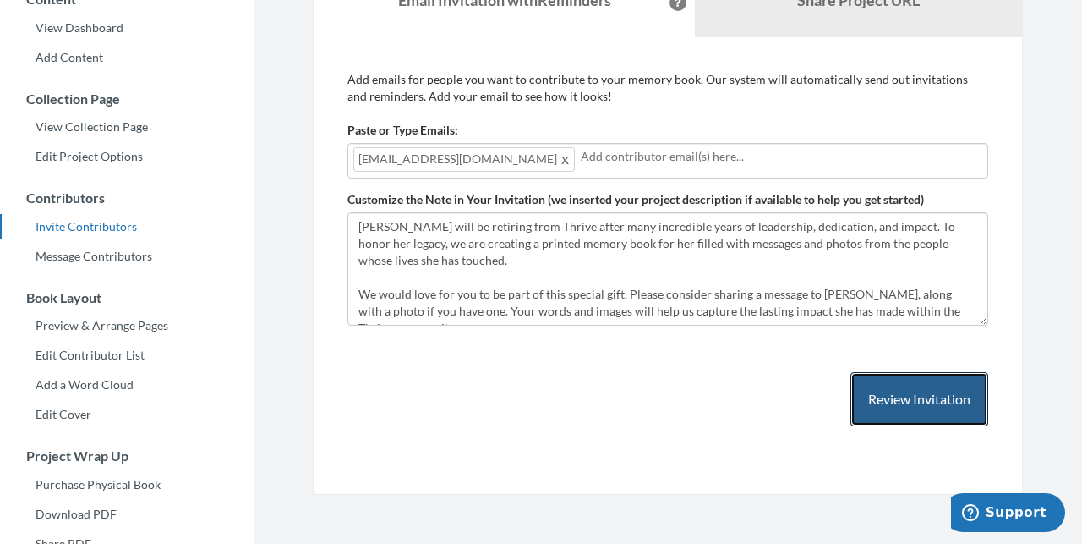
scroll to position [0, 0]
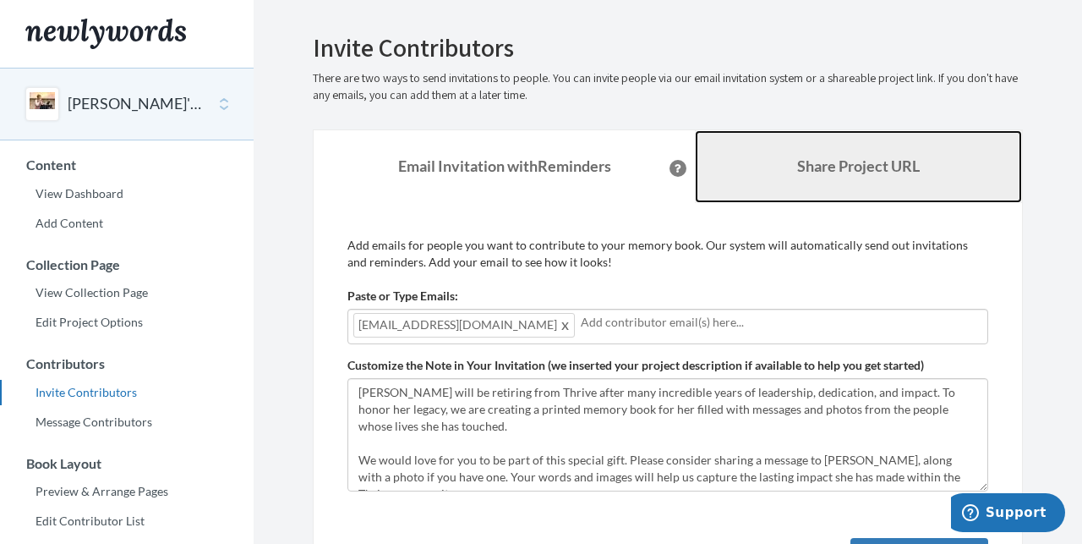
click at [860, 175] on b "Share Project URL" at bounding box center [858, 165] width 123 height 19
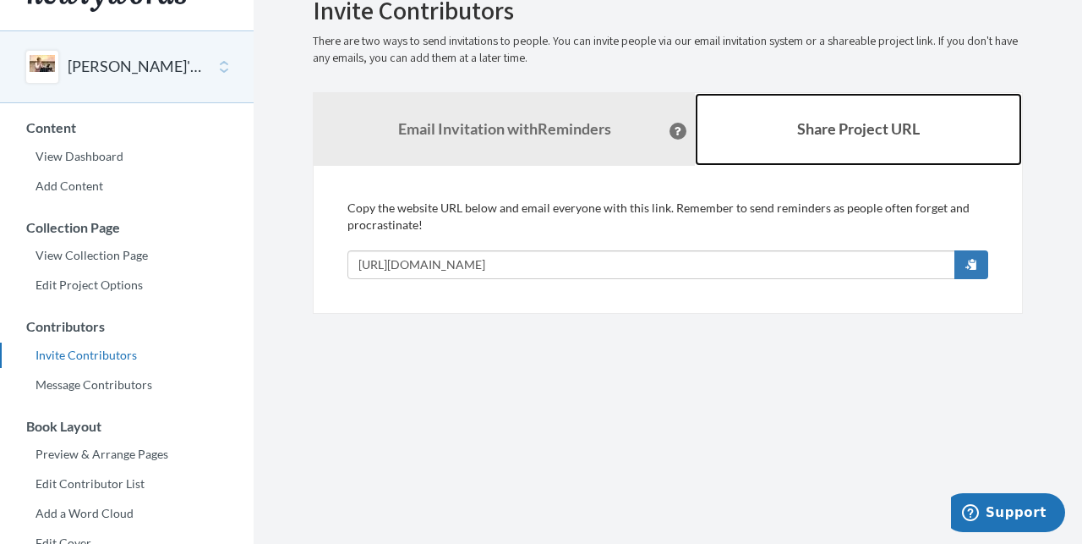
scroll to position [42, 0]
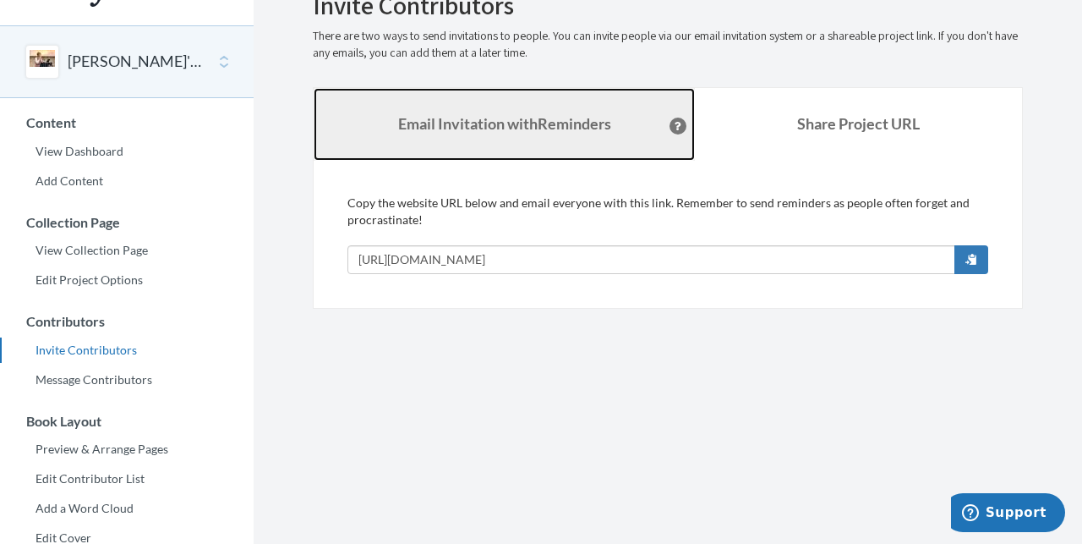
click at [508, 137] on link "Email Invitation with Reminders" at bounding box center [504, 124] width 381 height 73
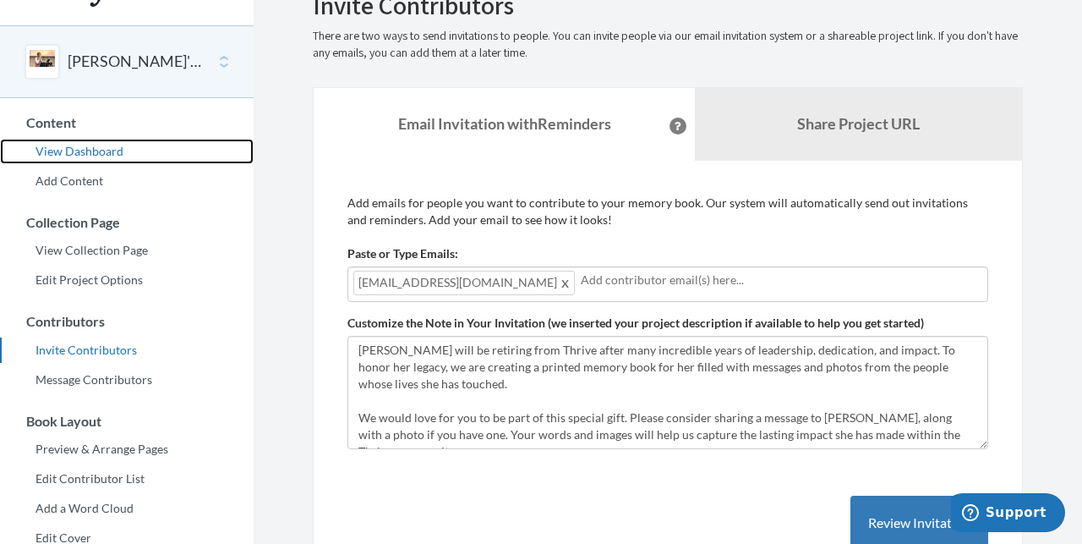
click at [70, 145] on link "View Dashboard" at bounding box center [127, 151] width 254 height 25
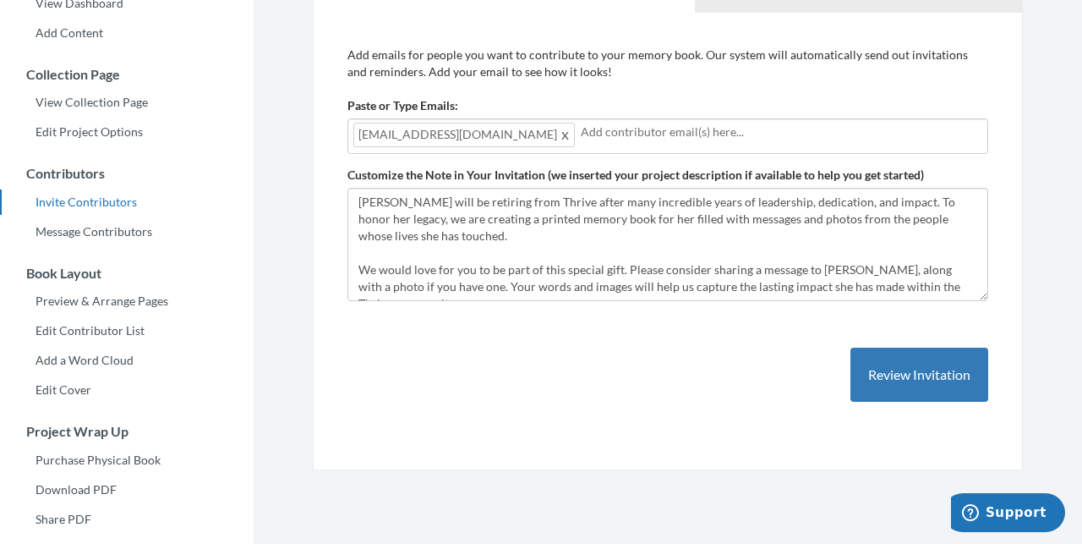
scroll to position [101, 0]
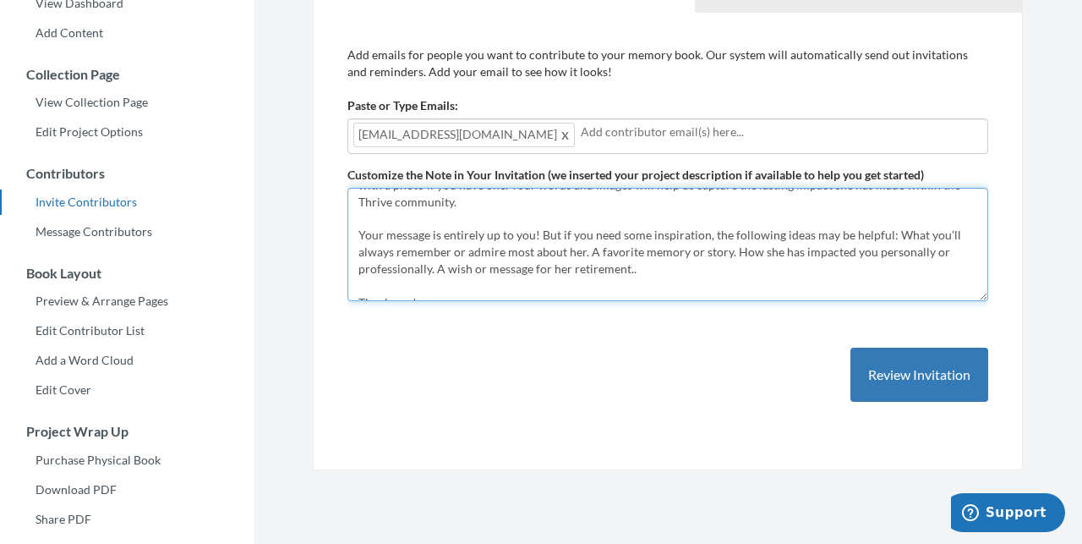
drag, startPoint x: 678, startPoint y: 257, endPoint x: 353, endPoint y: 222, distance: 327.4
click at [353, 222] on textarea "[PERSON_NAME] will be retiring from Thrive after many incredible years of leade…" at bounding box center [668, 244] width 641 height 113
paste textarea "Your photo would ideally be a favorite photo of you and [PERSON_NAME] together.…"
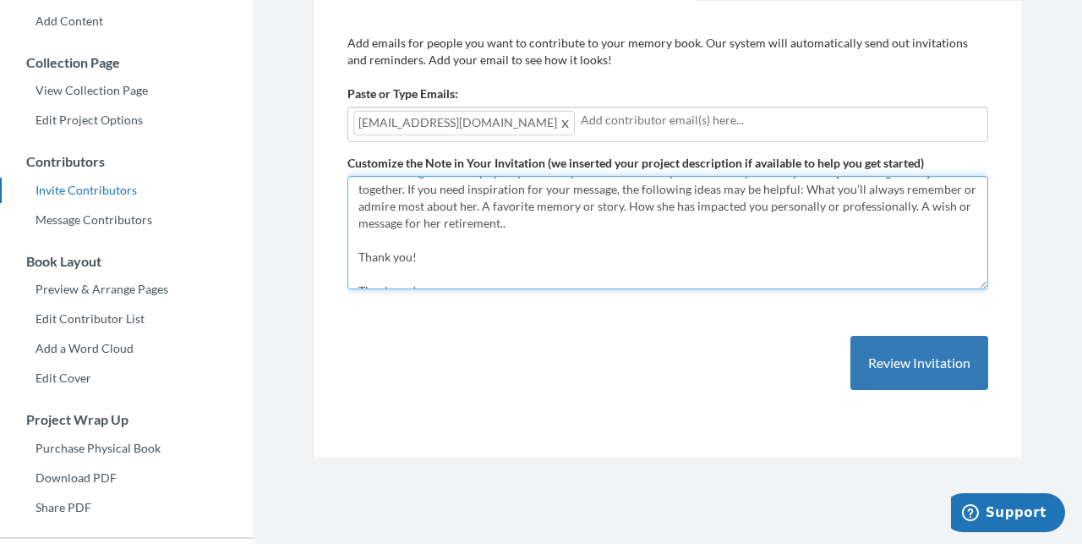
scroll to position [203, 0]
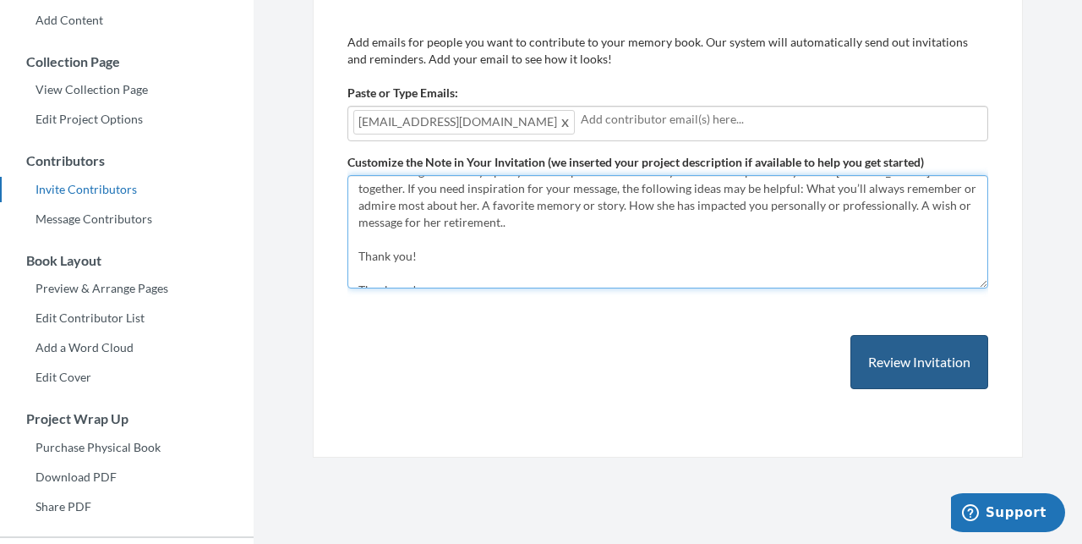
type textarea "[PERSON_NAME] will be retiring from Thrive after many incredible years of leade…"
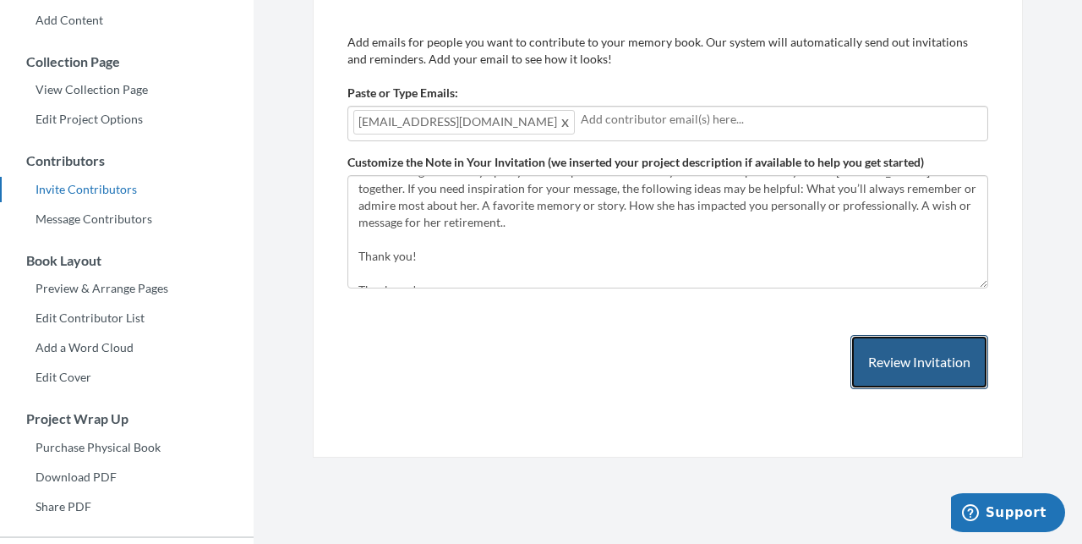
click at [902, 360] on button "Review Invitation" at bounding box center [920, 362] width 138 height 55
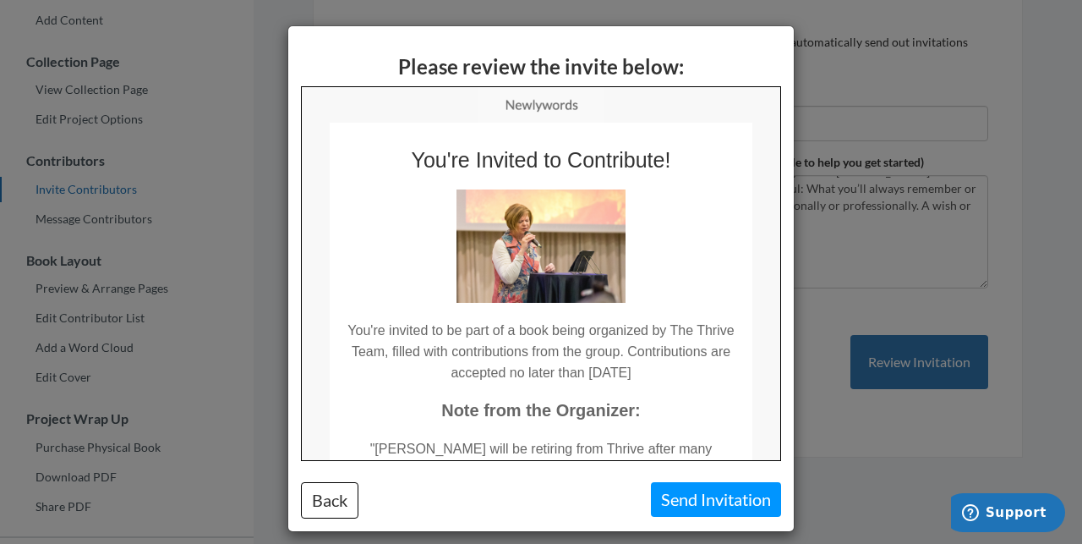
scroll to position [490, 0]
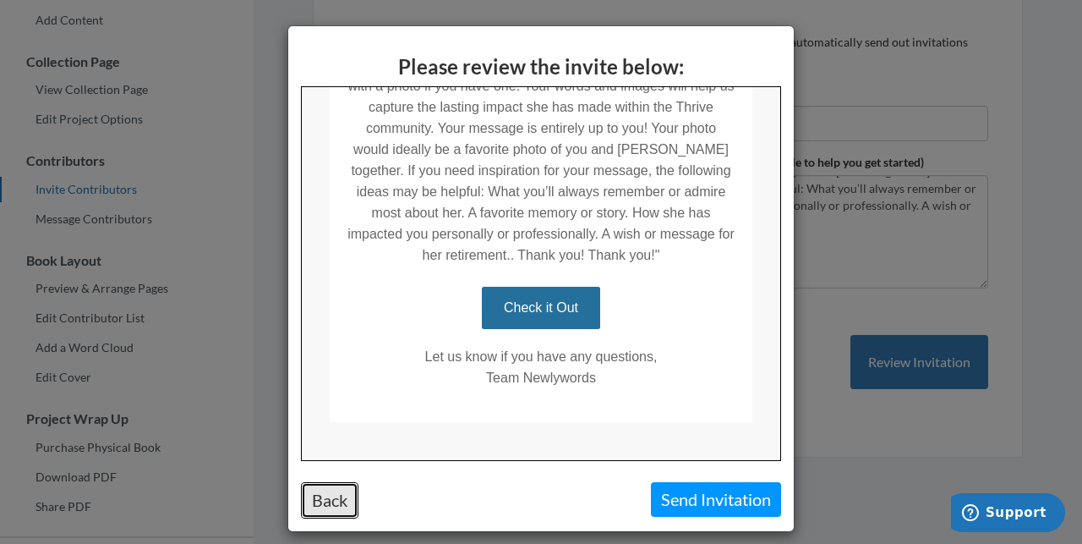
click at [326, 497] on button "Back" at bounding box center [330, 500] width 58 height 36
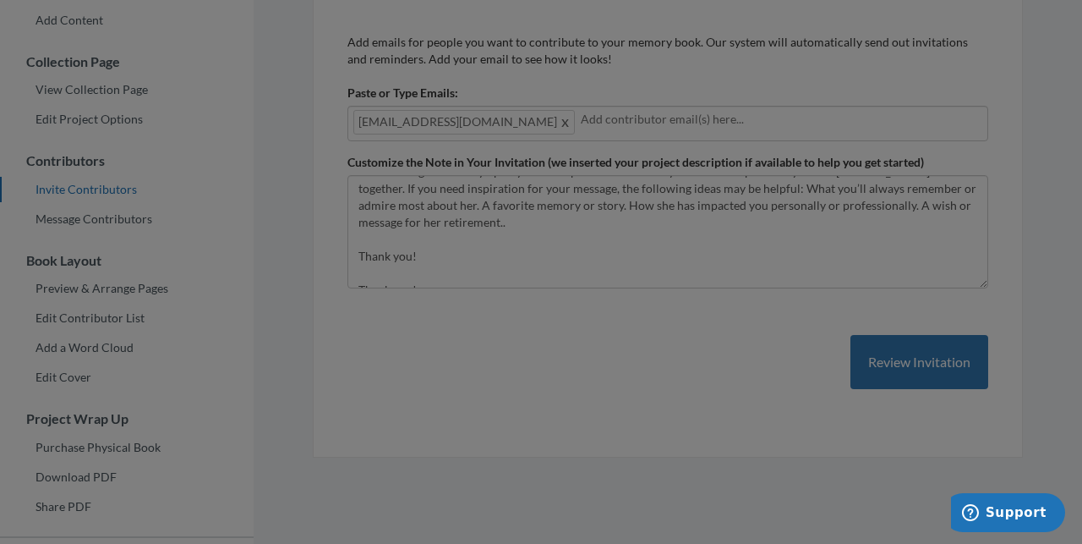
scroll to position [0, 0]
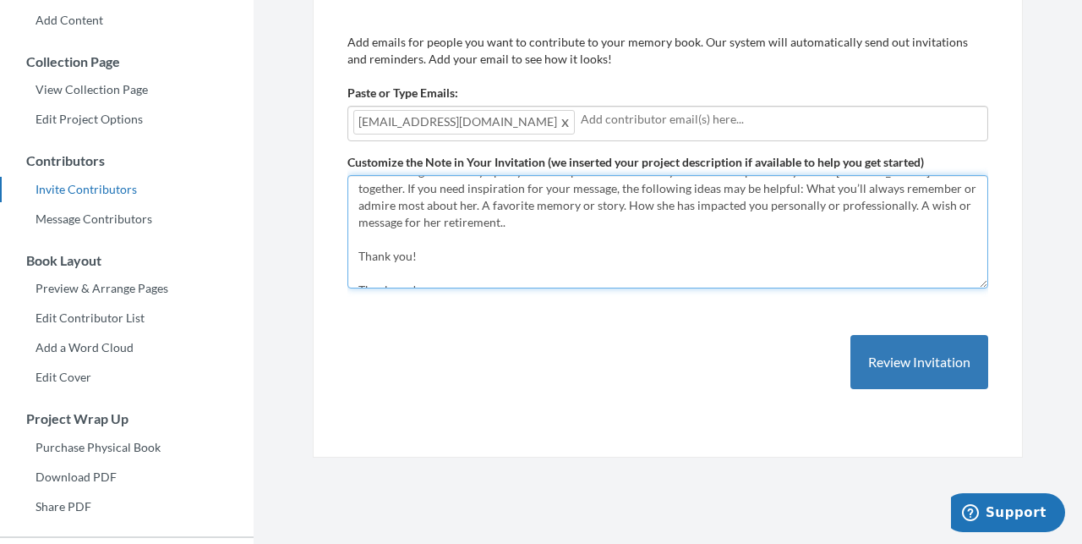
click at [592, 229] on textarea "[PERSON_NAME] will be retiring from Thrive after many incredible years of leade…" at bounding box center [668, 231] width 641 height 113
